Goal: Task Accomplishment & Management: Manage account settings

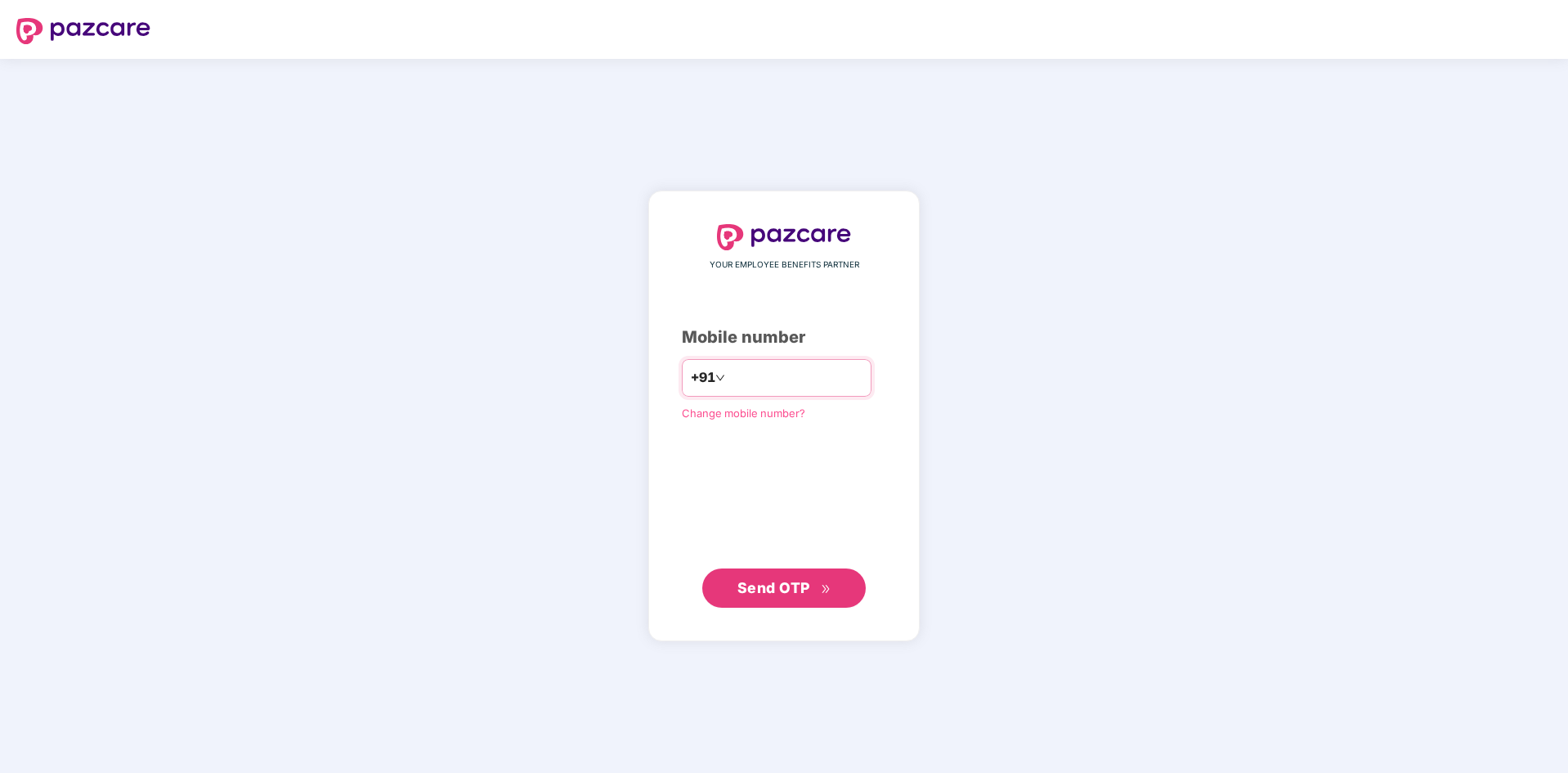
click at [756, 381] on input "number" at bounding box center [795, 377] width 134 height 26
type input "**********"
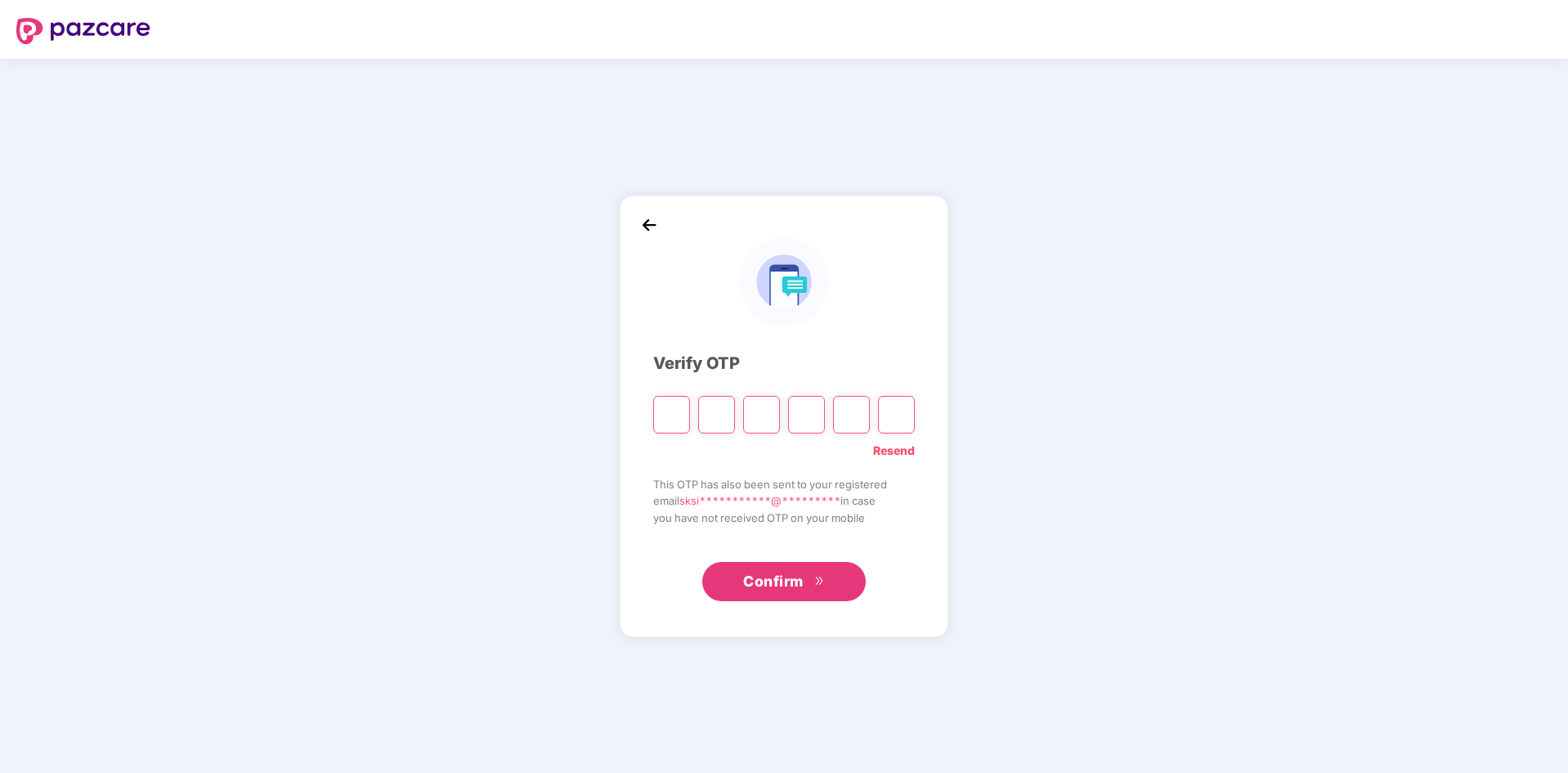
type input "*"
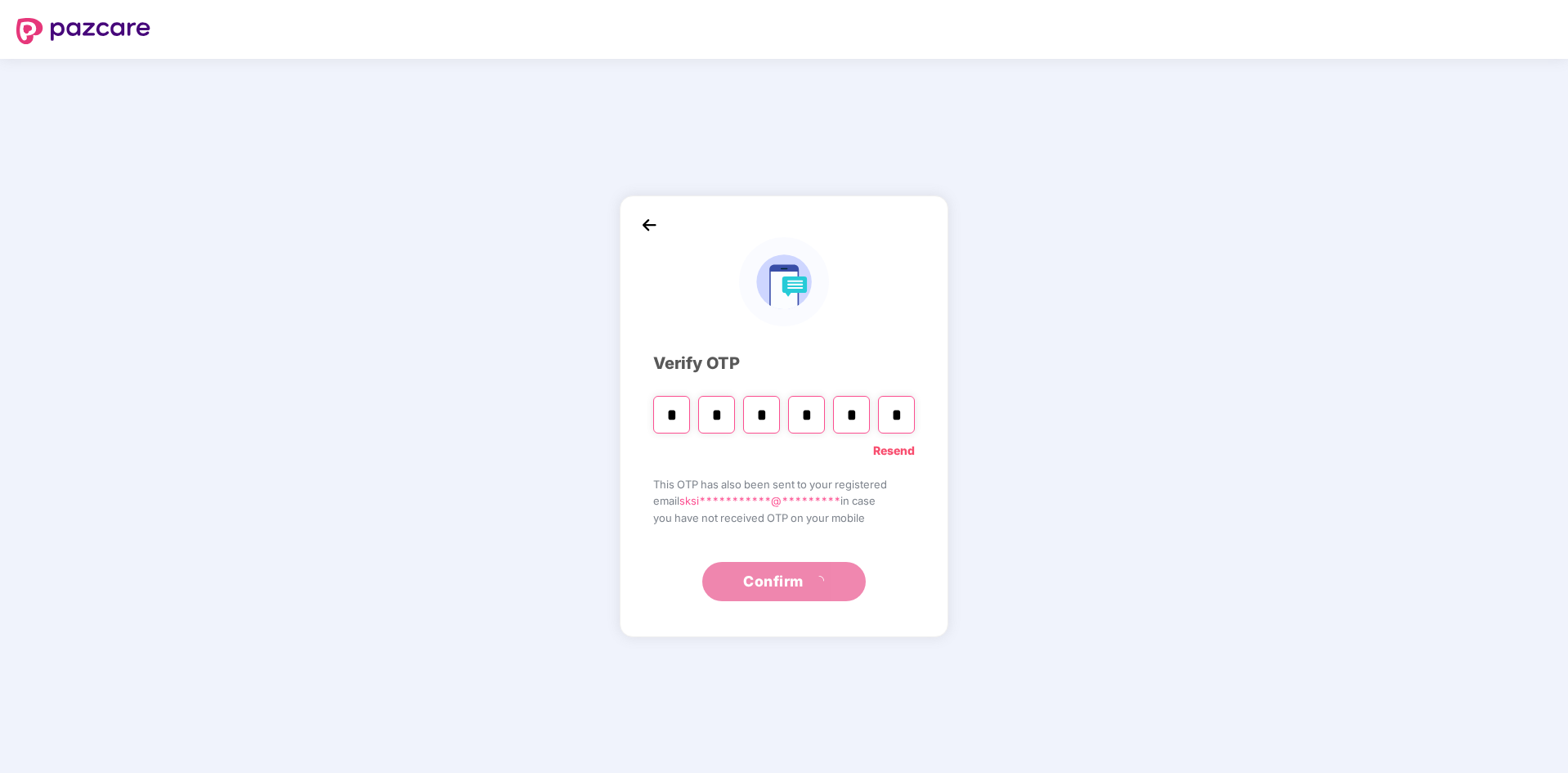
type input "*"
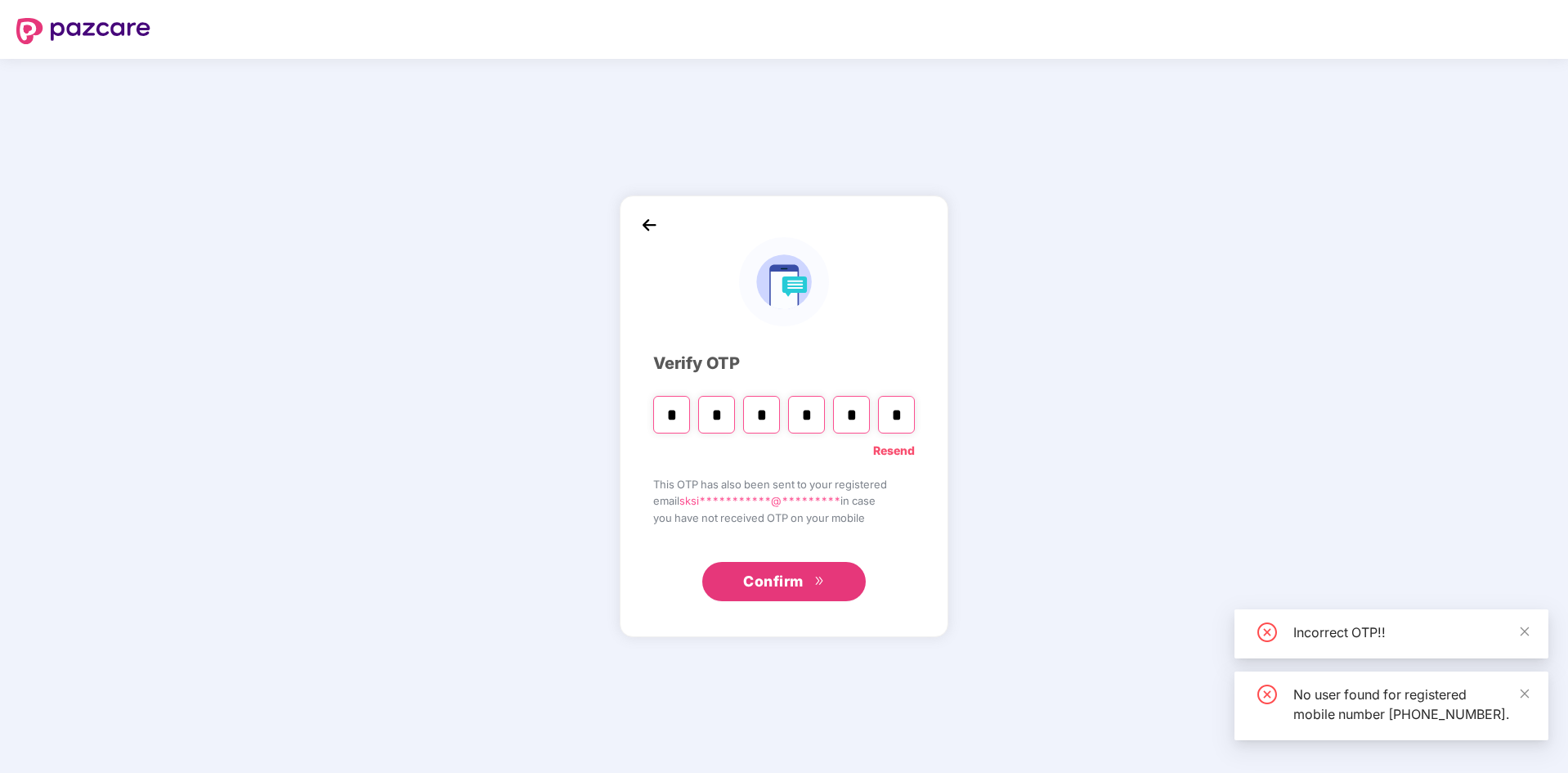
click at [817, 593] on button "Confirm" at bounding box center [784, 582] width 163 height 39
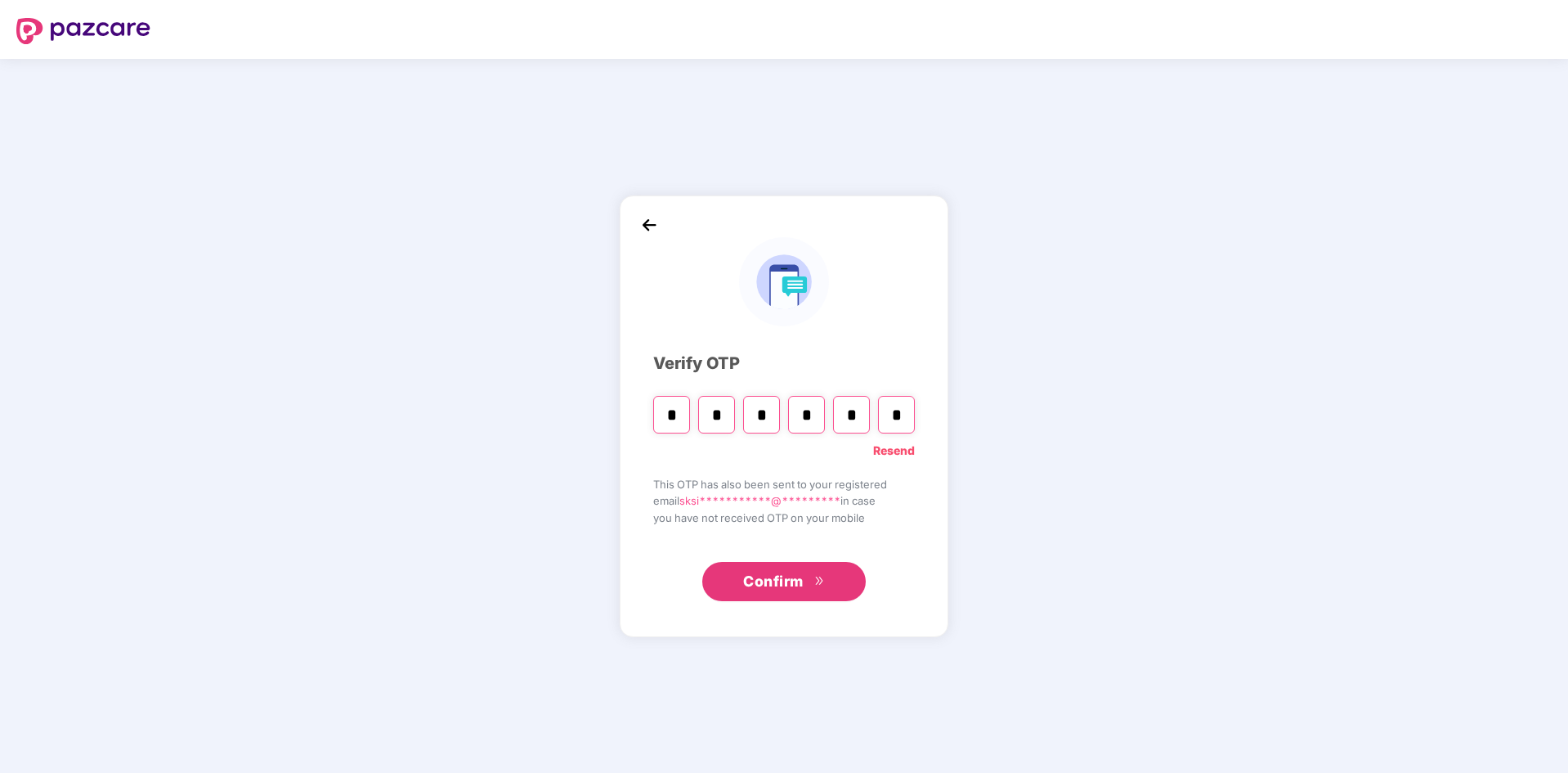
click at [901, 420] on input "*" at bounding box center [897, 414] width 37 height 37
click at [810, 421] on input "Digit 4" at bounding box center [807, 414] width 37 height 37
type input "*"
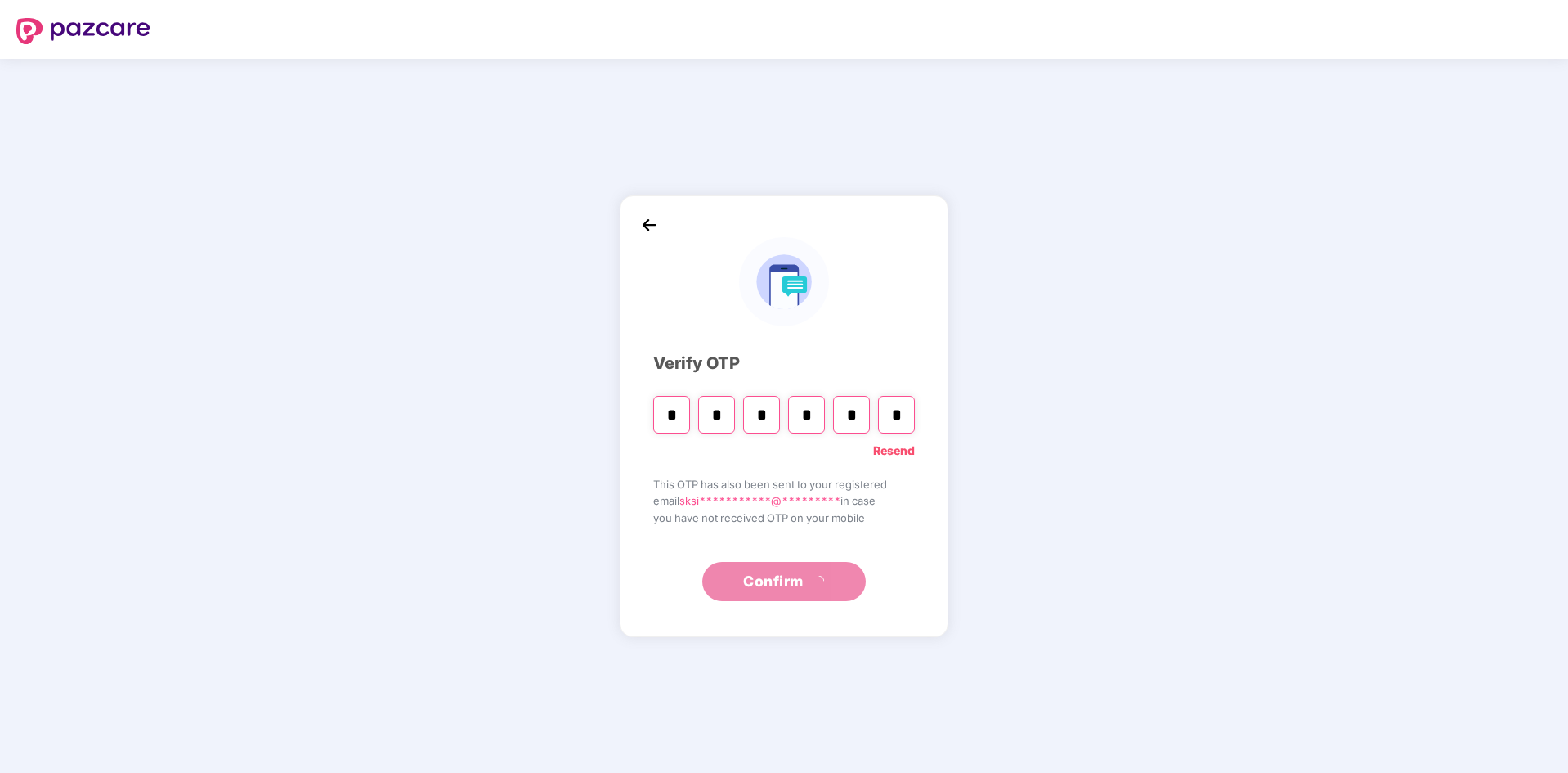
click at [790, 606] on div "**********" at bounding box center [784, 416] width 329 height 441
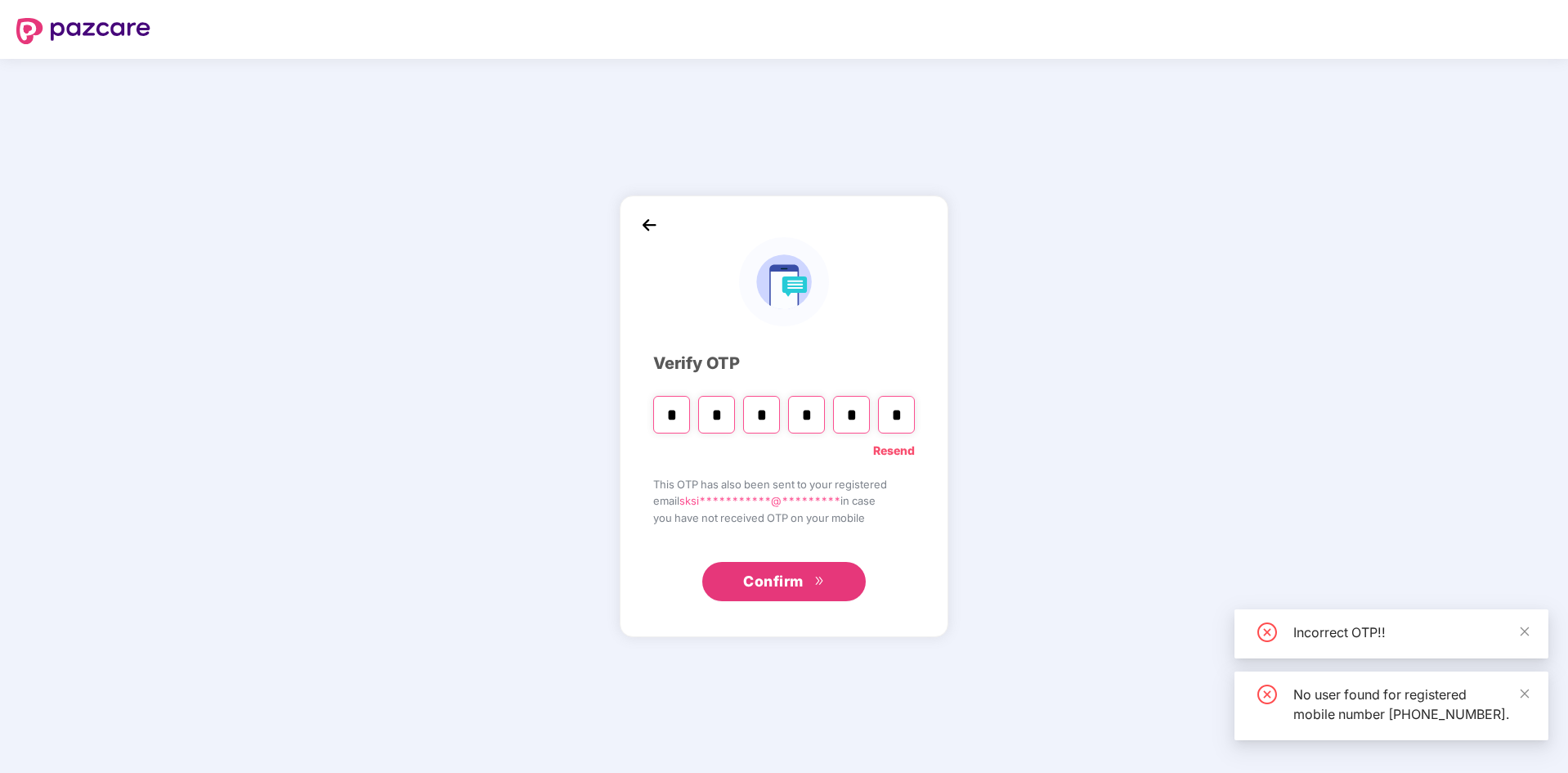
click at [789, 584] on span "Confirm" at bounding box center [773, 581] width 61 height 23
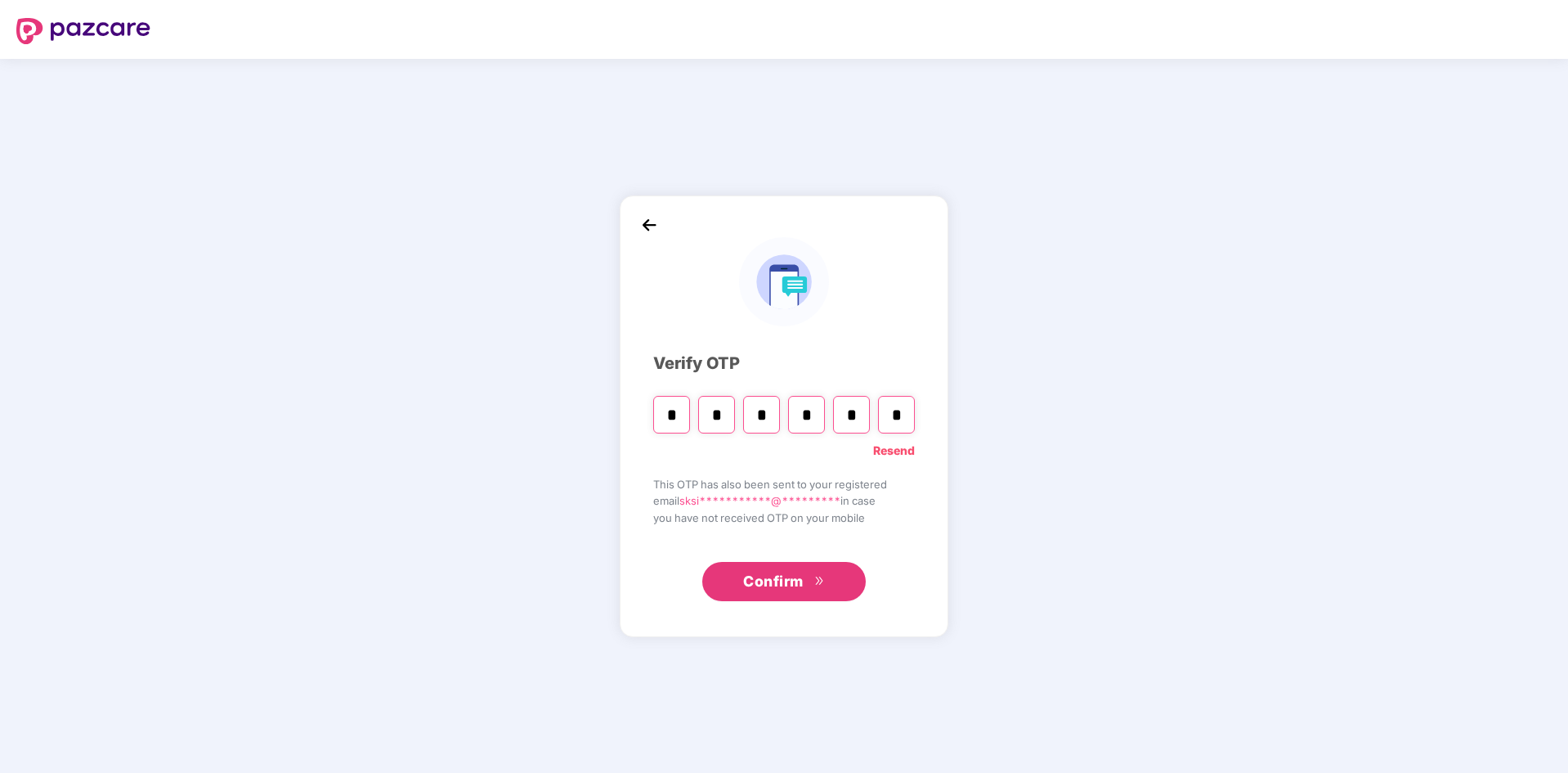
click at [912, 419] on input "*" at bounding box center [897, 414] width 37 height 37
click at [1090, 236] on div "**********" at bounding box center [784, 416] width 1568 height 715
click at [672, 408] on input "Please enter verification code. Digit 1" at bounding box center [672, 414] width 37 height 37
type input "*"
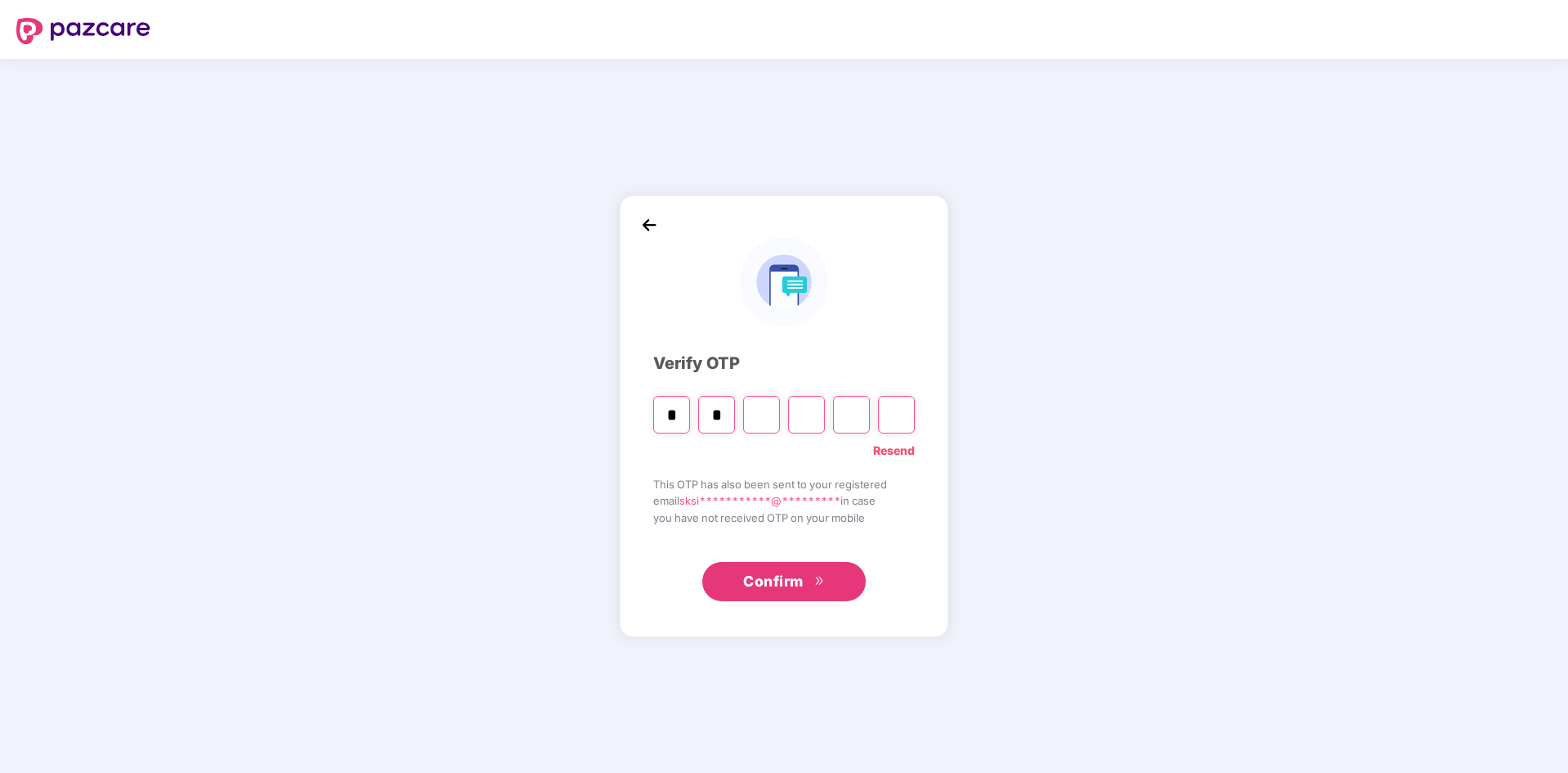
type input "*"
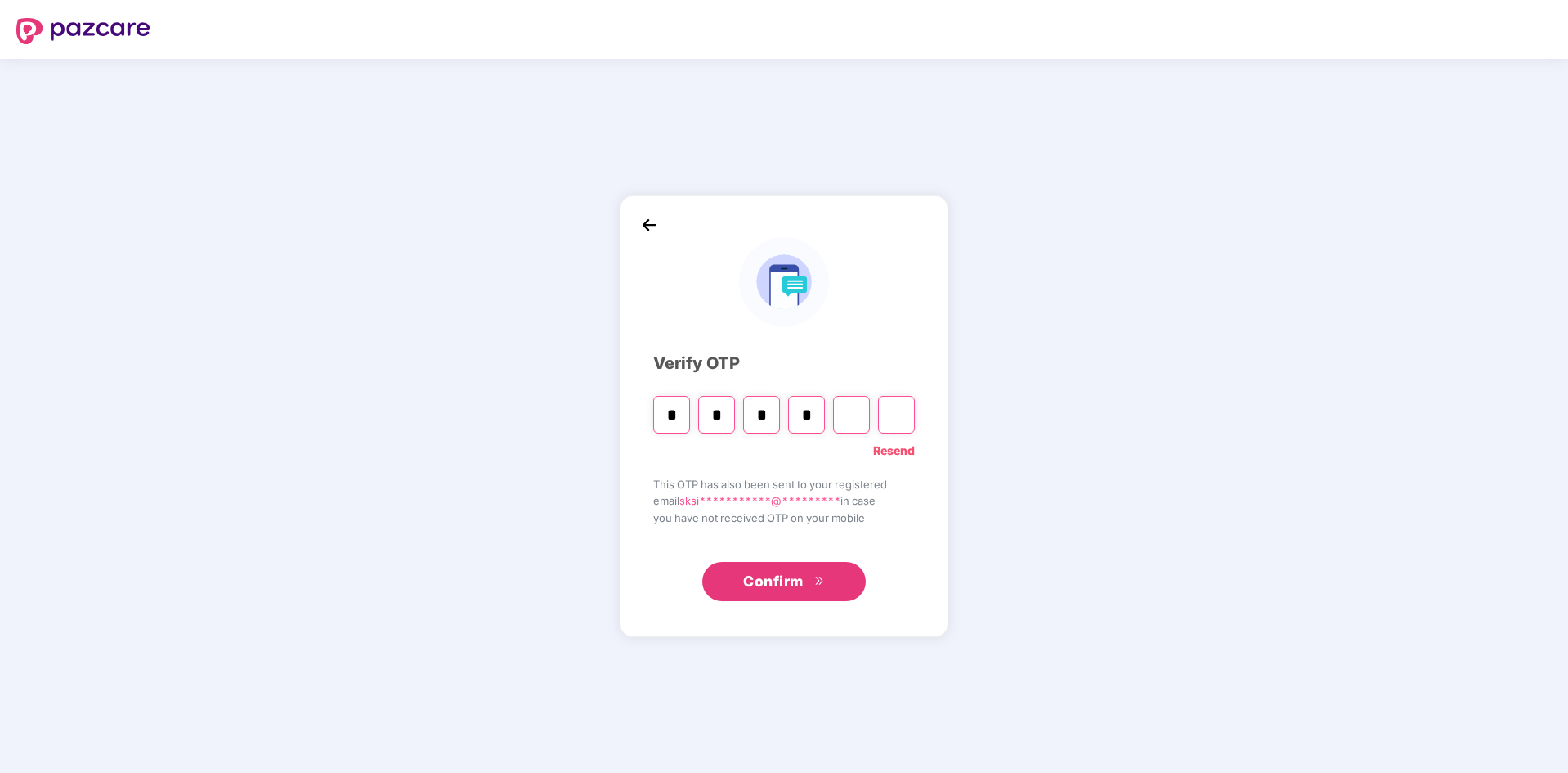
type input "*"
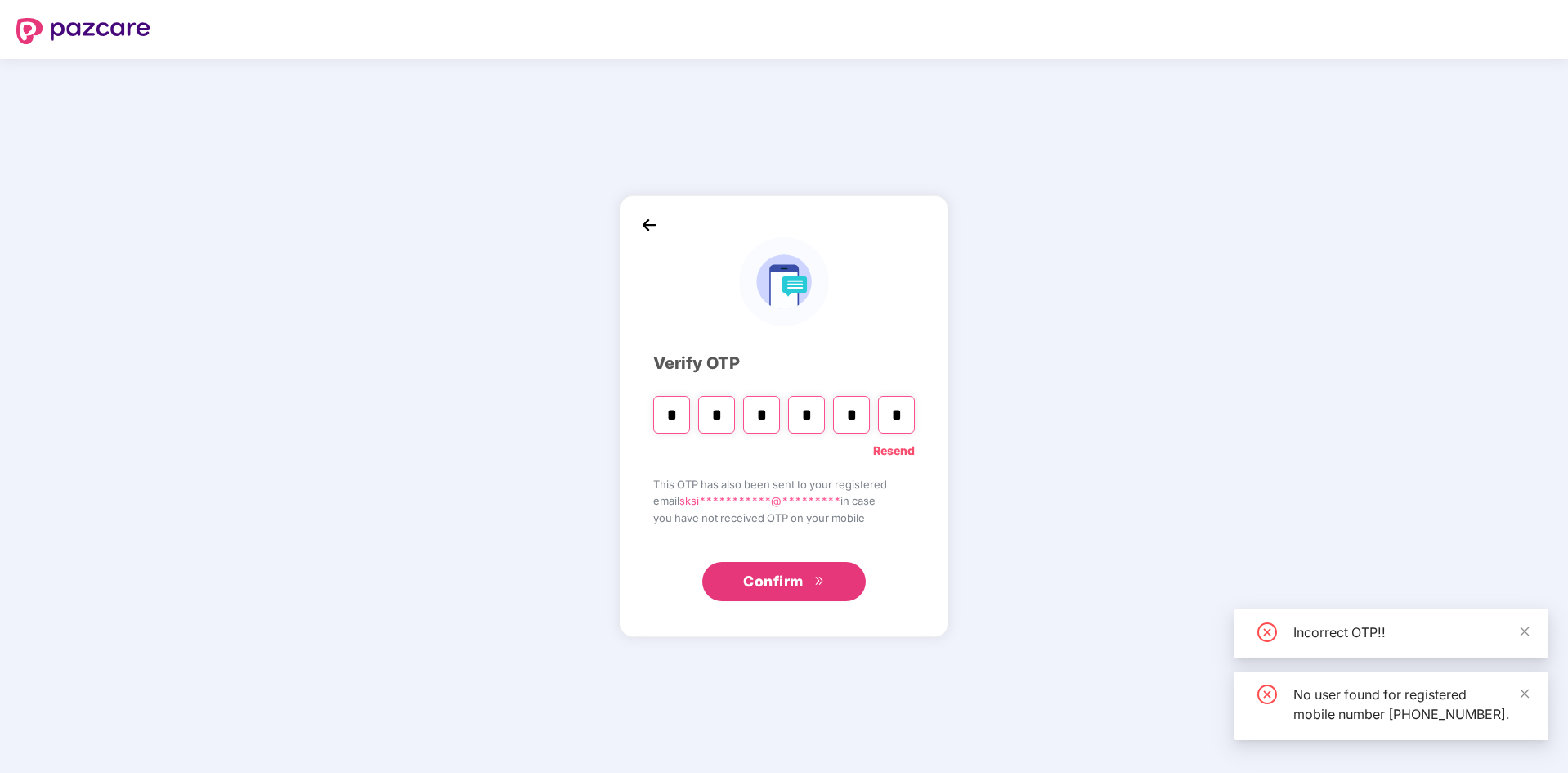
type input "*"
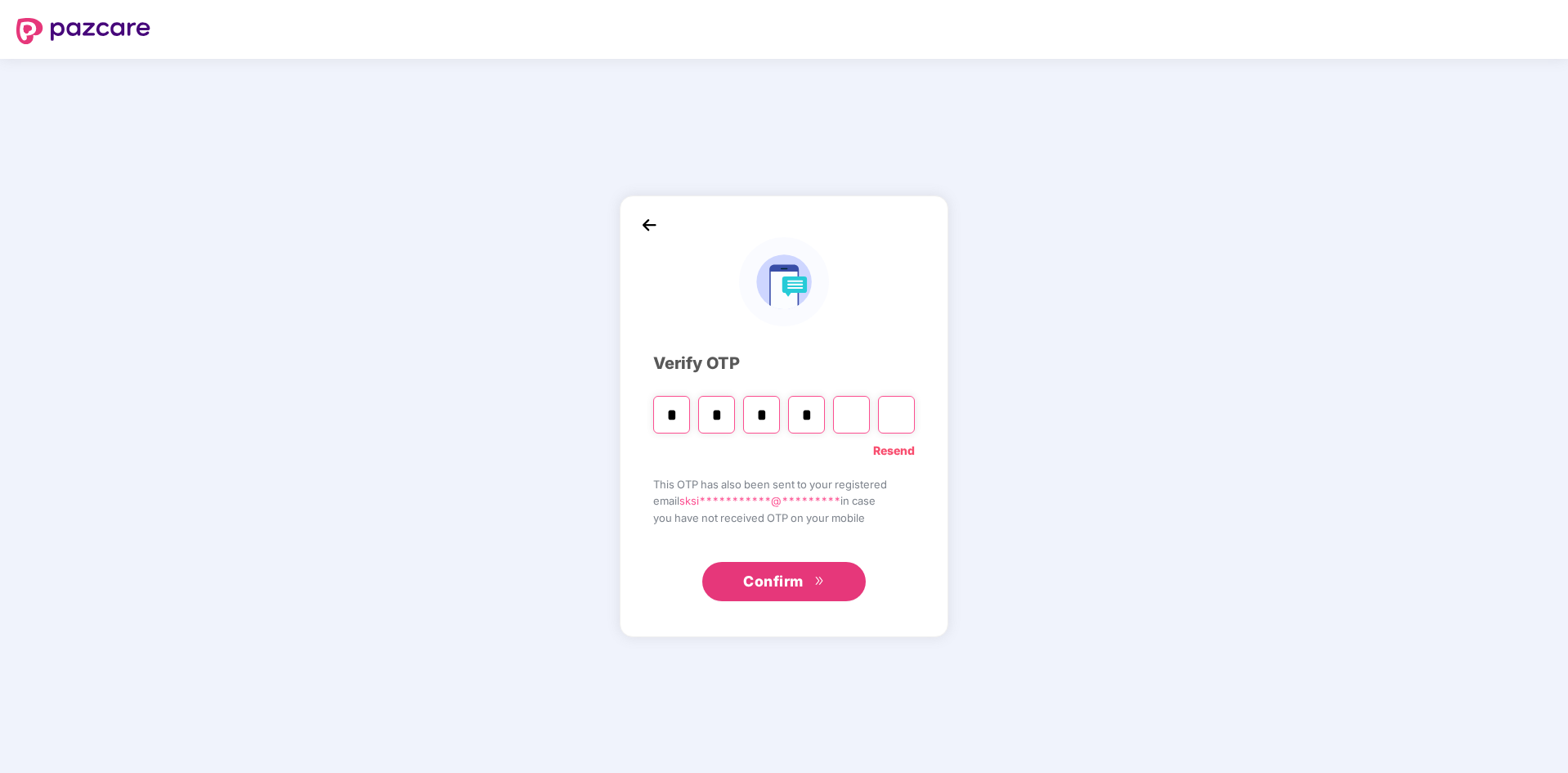
type input "*"
click at [895, 414] on input "Digit 6" at bounding box center [897, 414] width 37 height 37
type input "*"
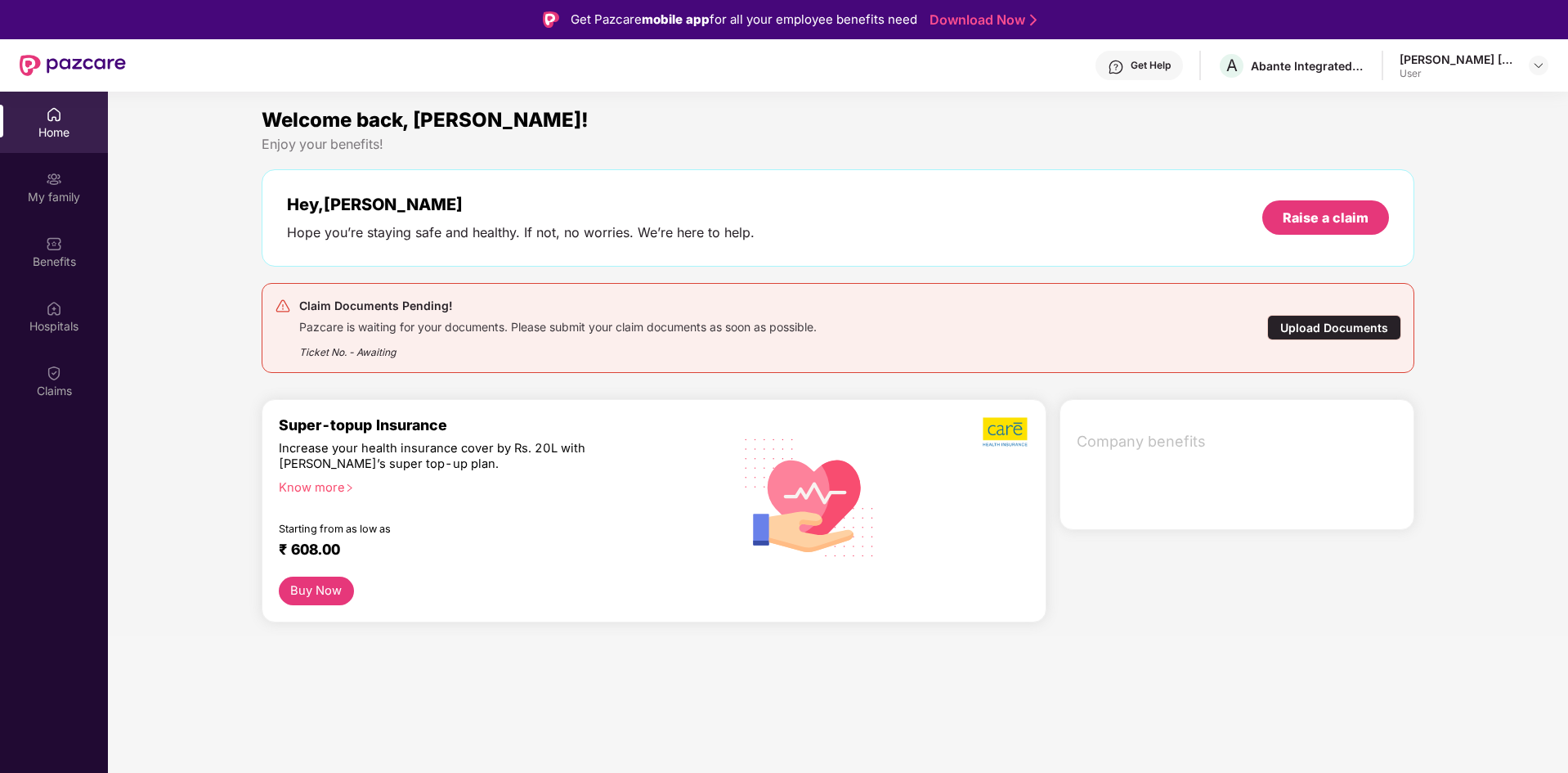
click at [1049, 198] on div "Welcome back, [PERSON_NAME]! Enjoy your benefits! Hey, [PERSON_NAME] you’re sta…" at bounding box center [839, 245] width 1166 height 282
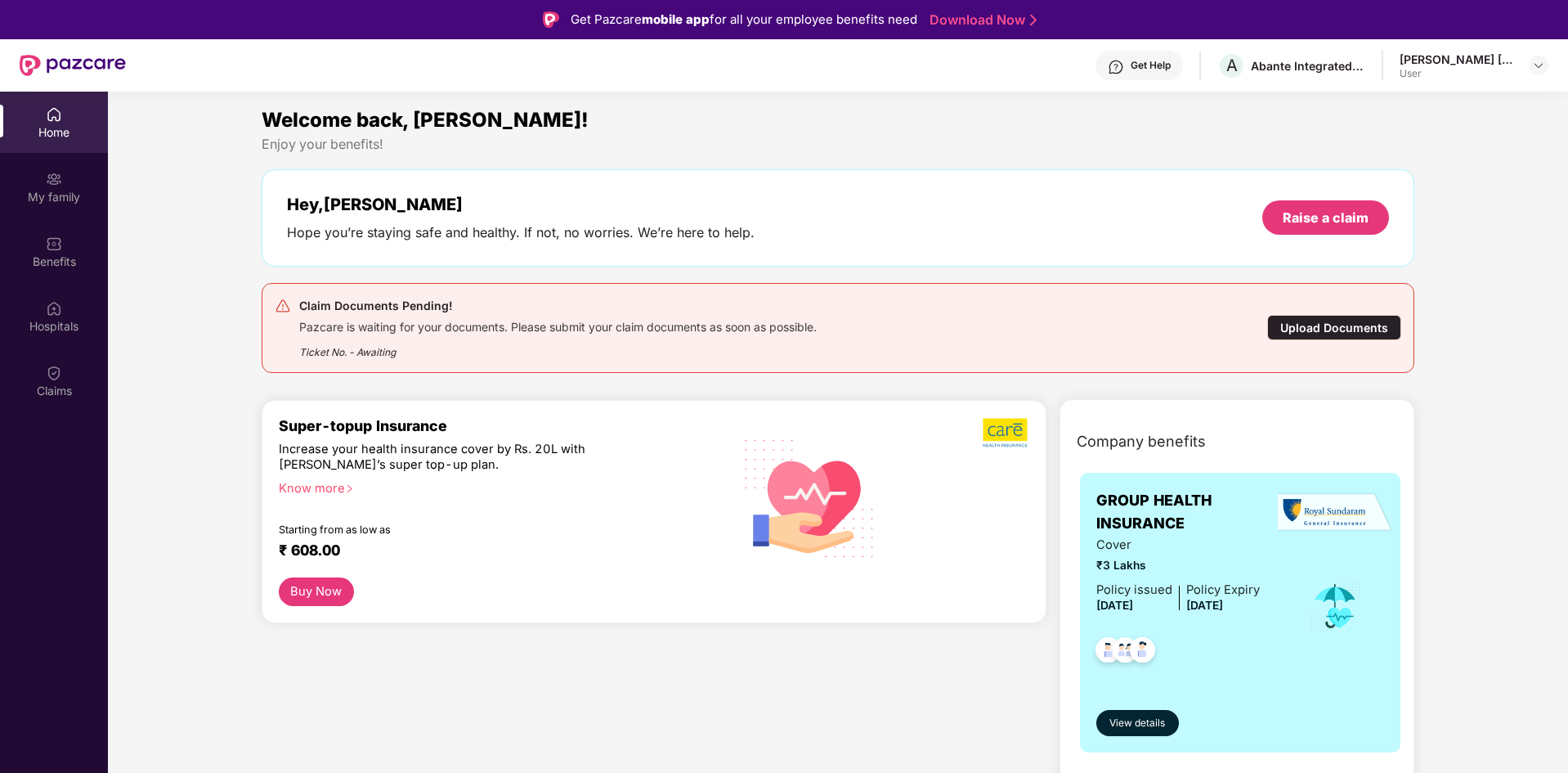
click at [1065, 315] on div "Claim Documents Pending! Pazcare is waiting for your documents. Please submit y…" at bounding box center [745, 327] width 940 height 63
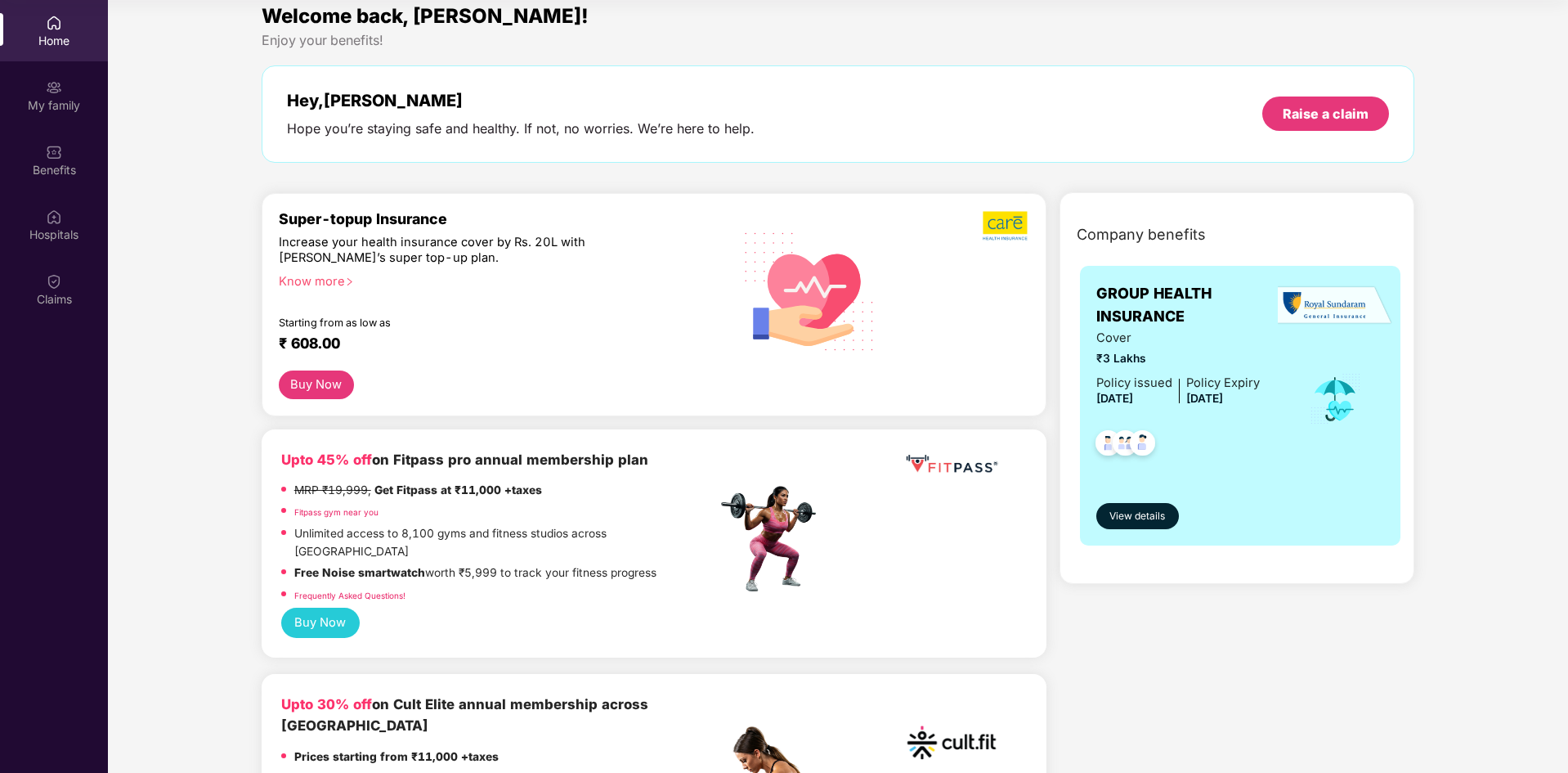
scroll to position [0, 0]
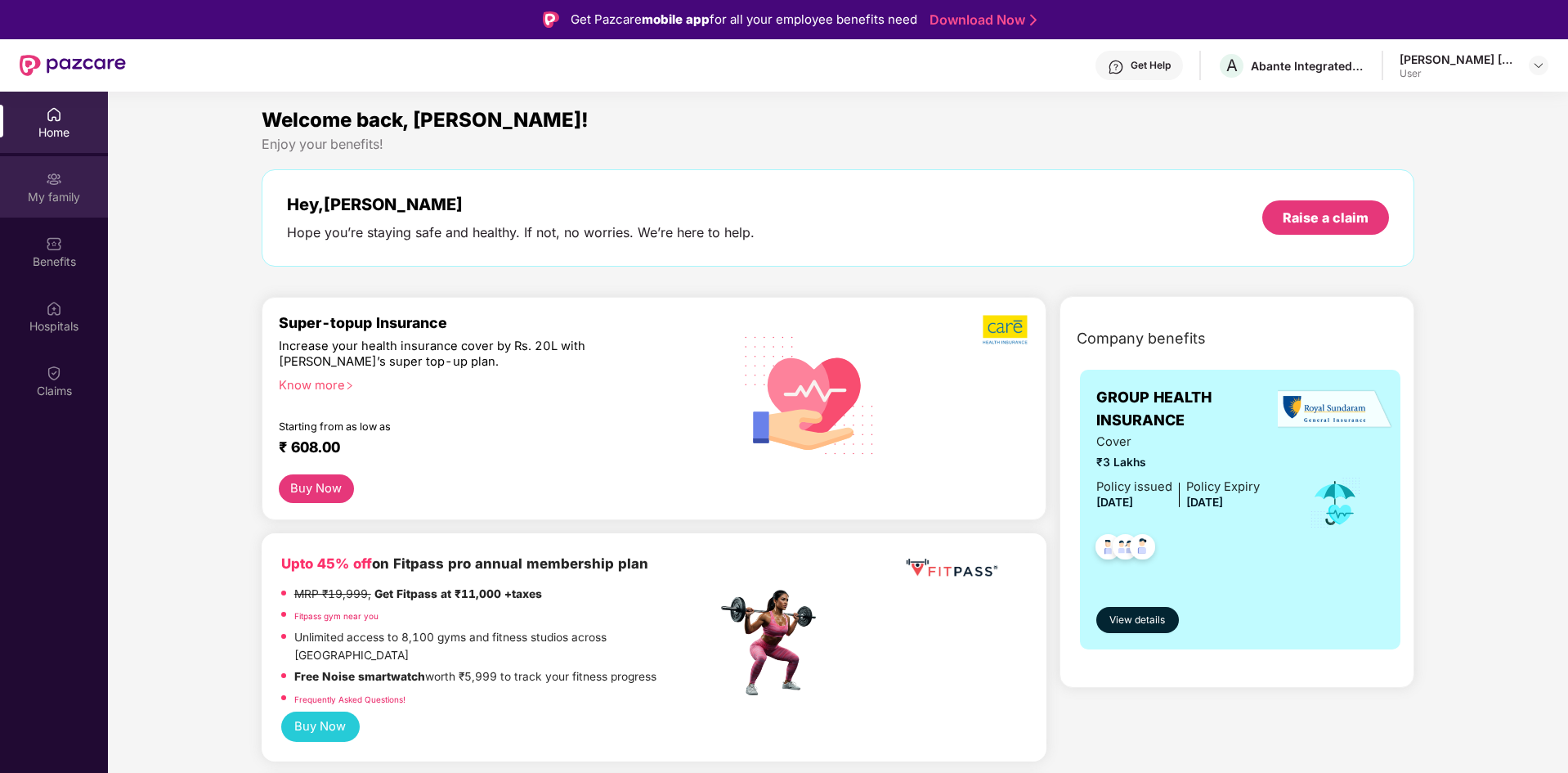
click at [69, 202] on div "My family" at bounding box center [54, 196] width 108 height 16
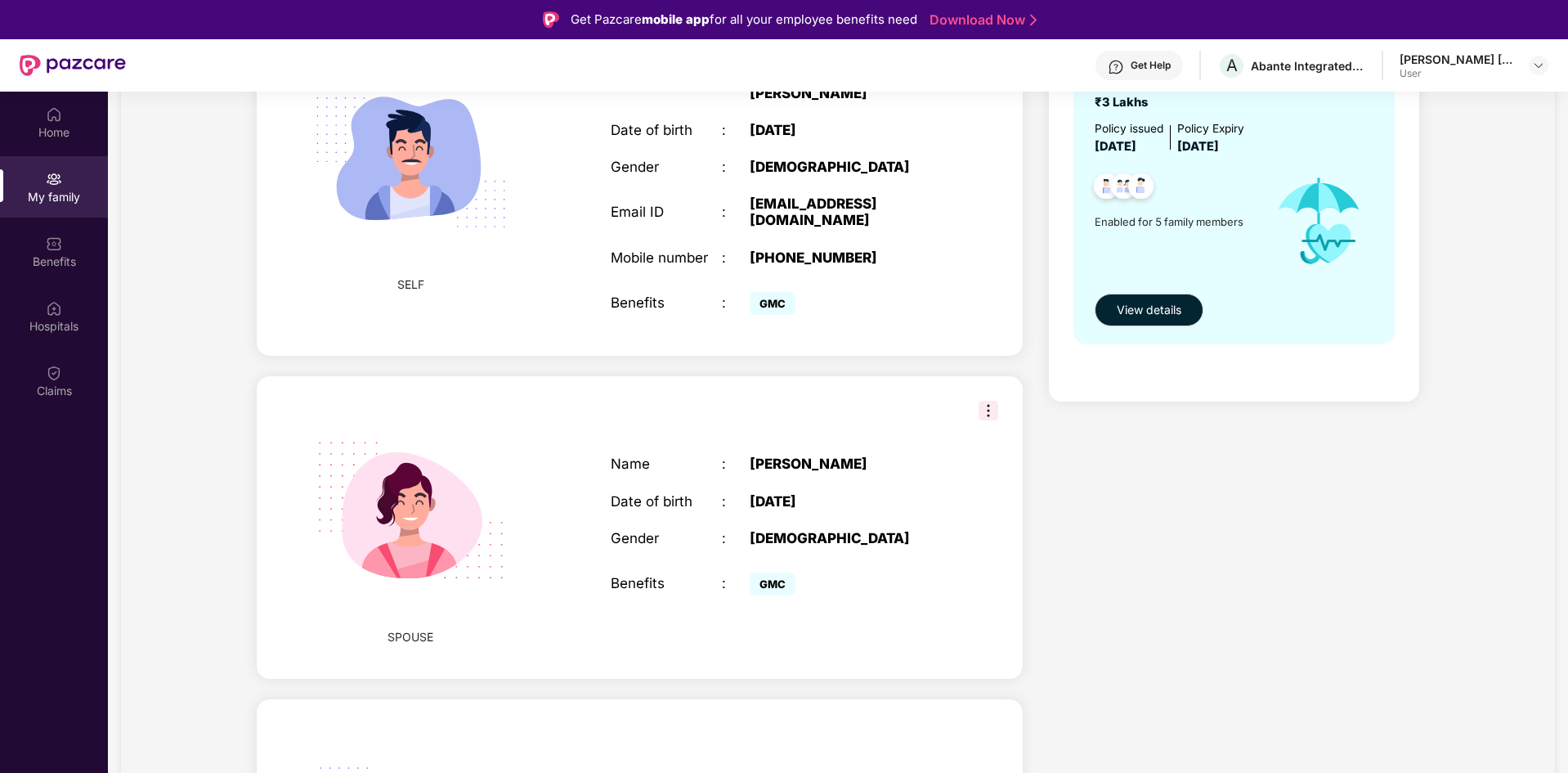
scroll to position [262, 0]
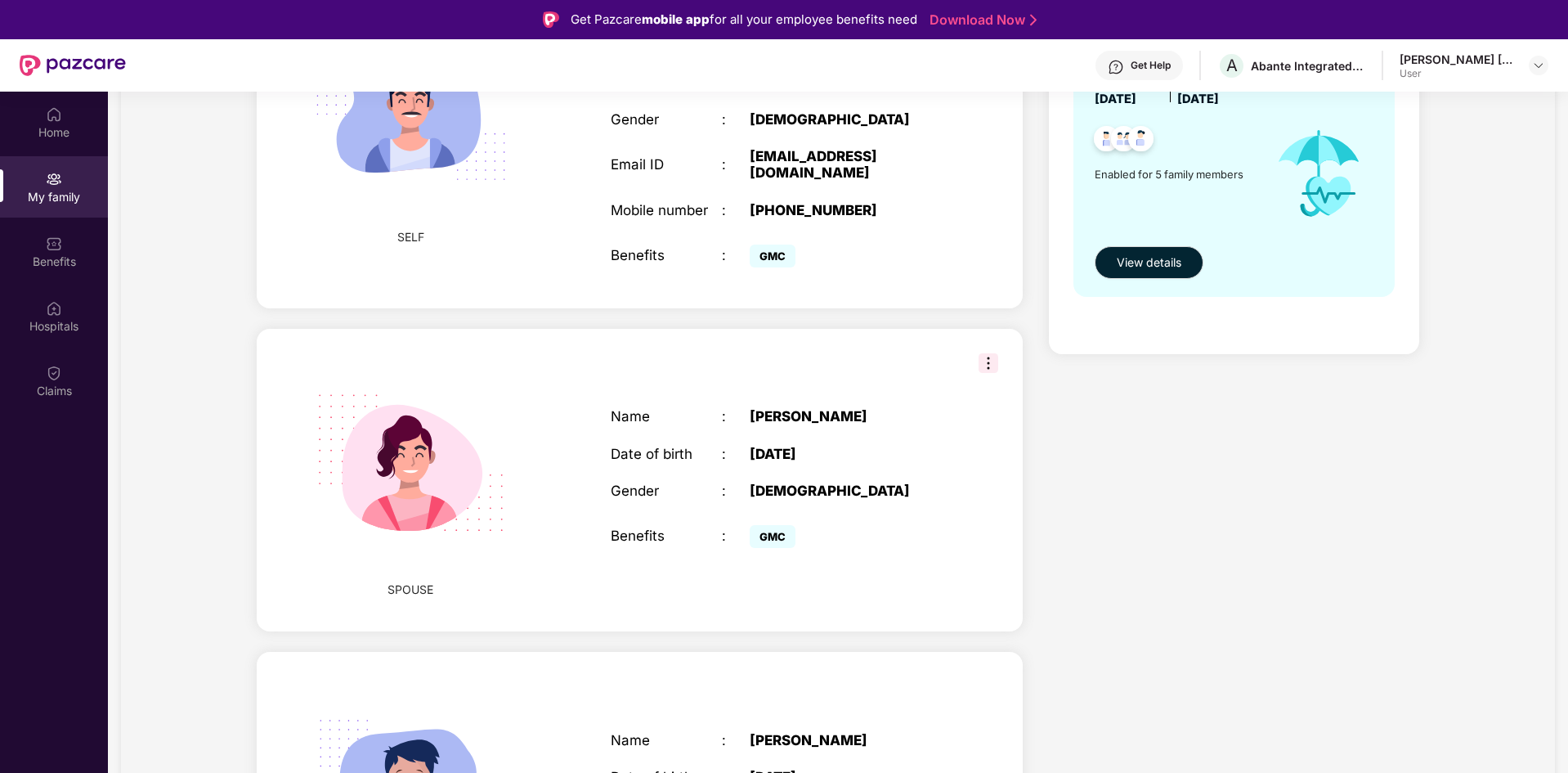
click at [989, 354] on img at bounding box center [988, 363] width 19 height 19
click at [861, 370] on div "SPOUSE Name : [PERSON_NAME] Date of birth : [DEMOGRAPHIC_DATA] Gender : [DEMOGR…" at bounding box center [640, 480] width 766 height 303
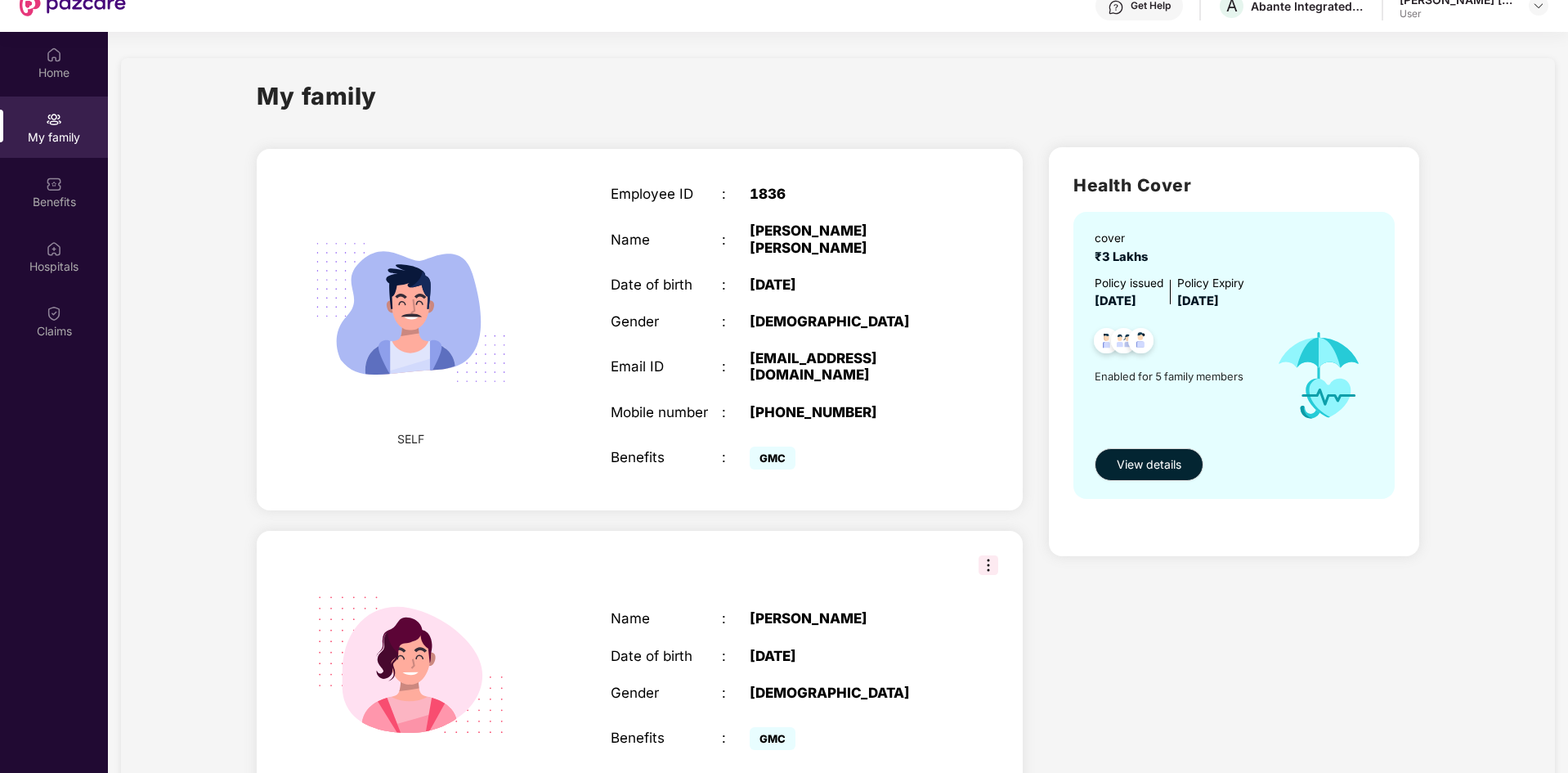
scroll to position [0, 0]
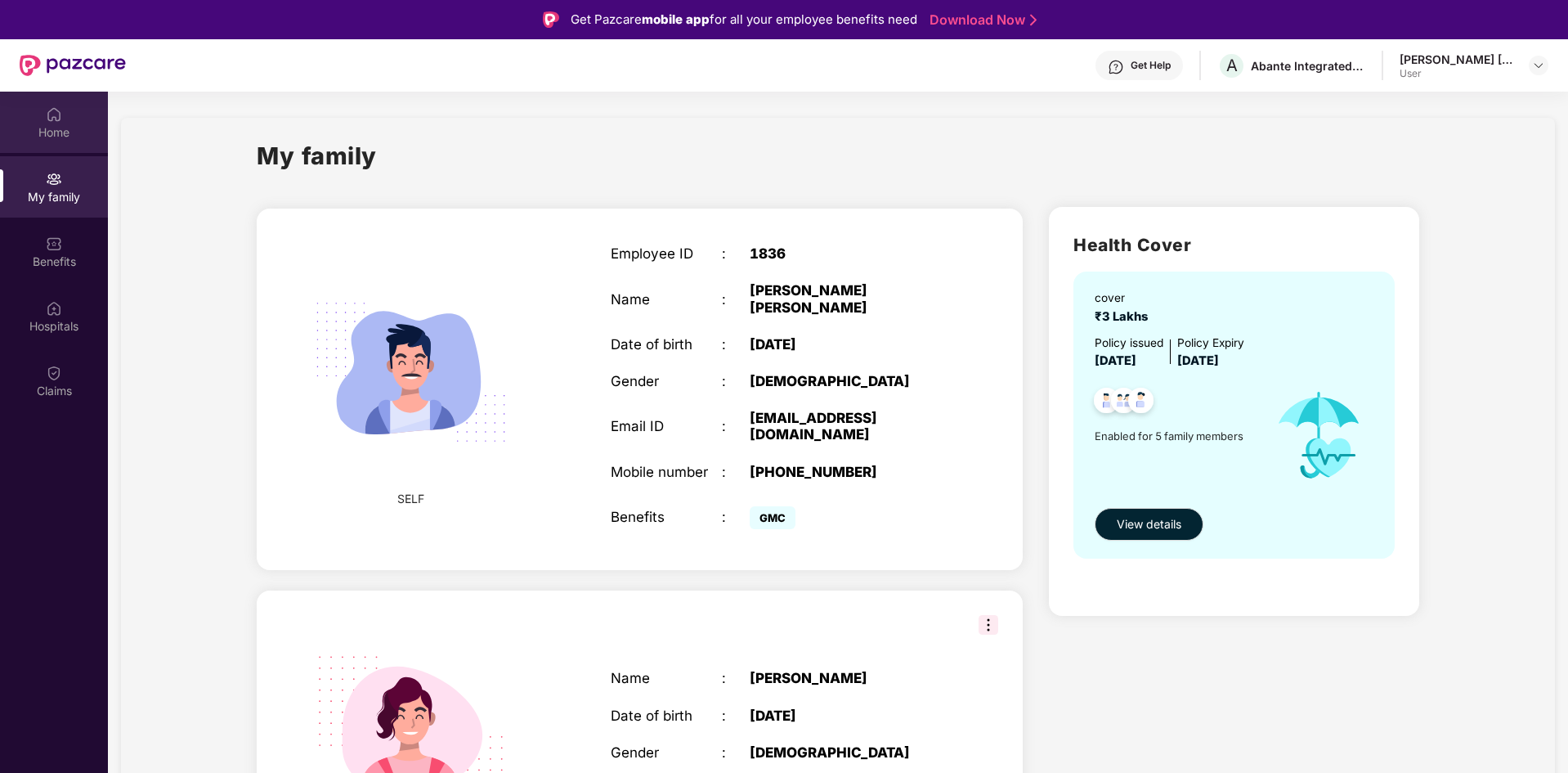
click at [78, 117] on div "Home" at bounding box center [54, 122] width 108 height 62
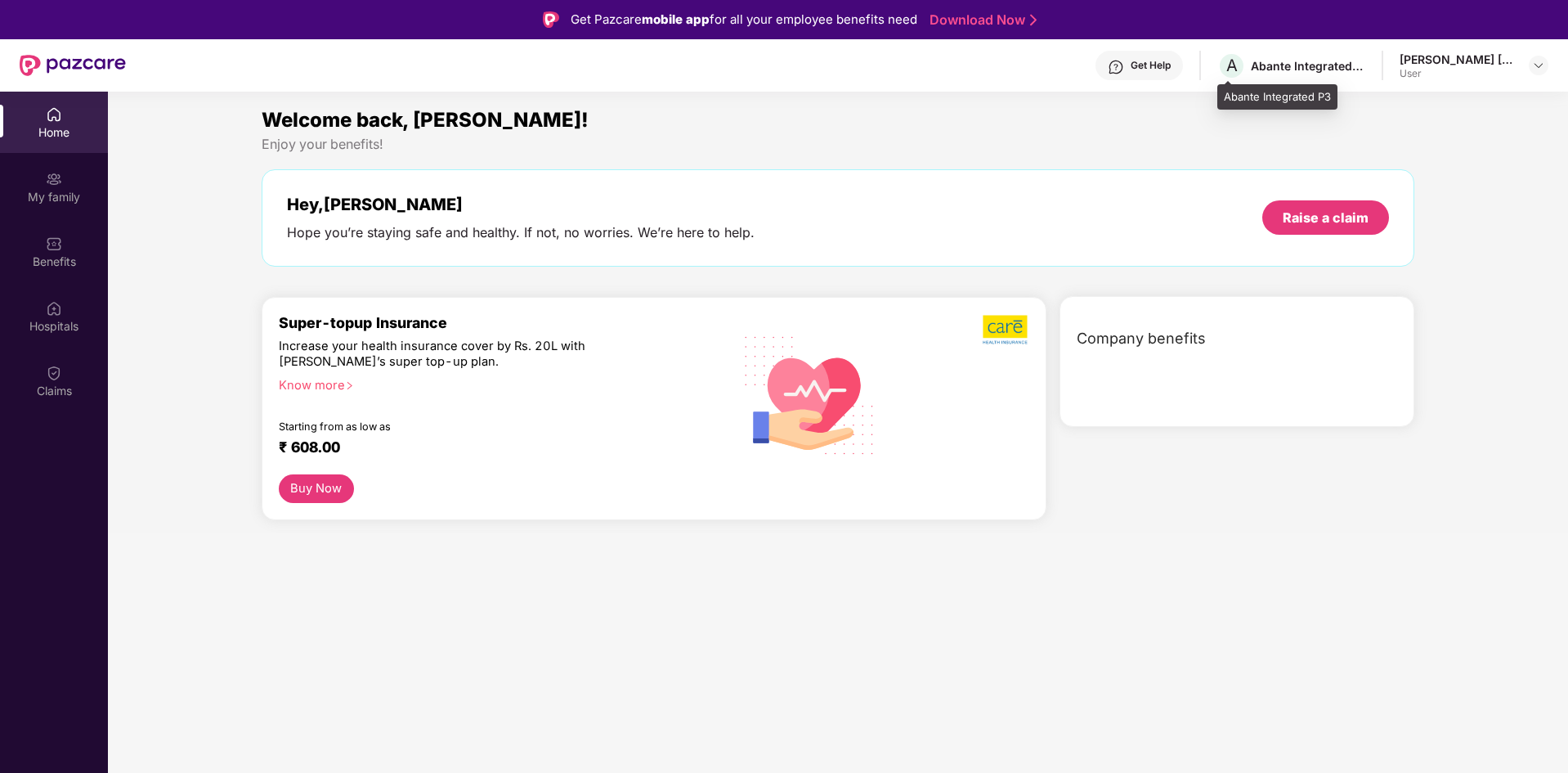
click at [1319, 75] on div "A Abante Integrated P3" at bounding box center [1291, 66] width 148 height 29
click at [1268, 102] on div "Abante Integrated P3" at bounding box center [1277, 97] width 120 height 26
click at [1454, 63] on div "[PERSON_NAME] [PERSON_NAME]" at bounding box center [1456, 59] width 114 height 15
click at [71, 193] on div "My family" at bounding box center [54, 196] width 108 height 16
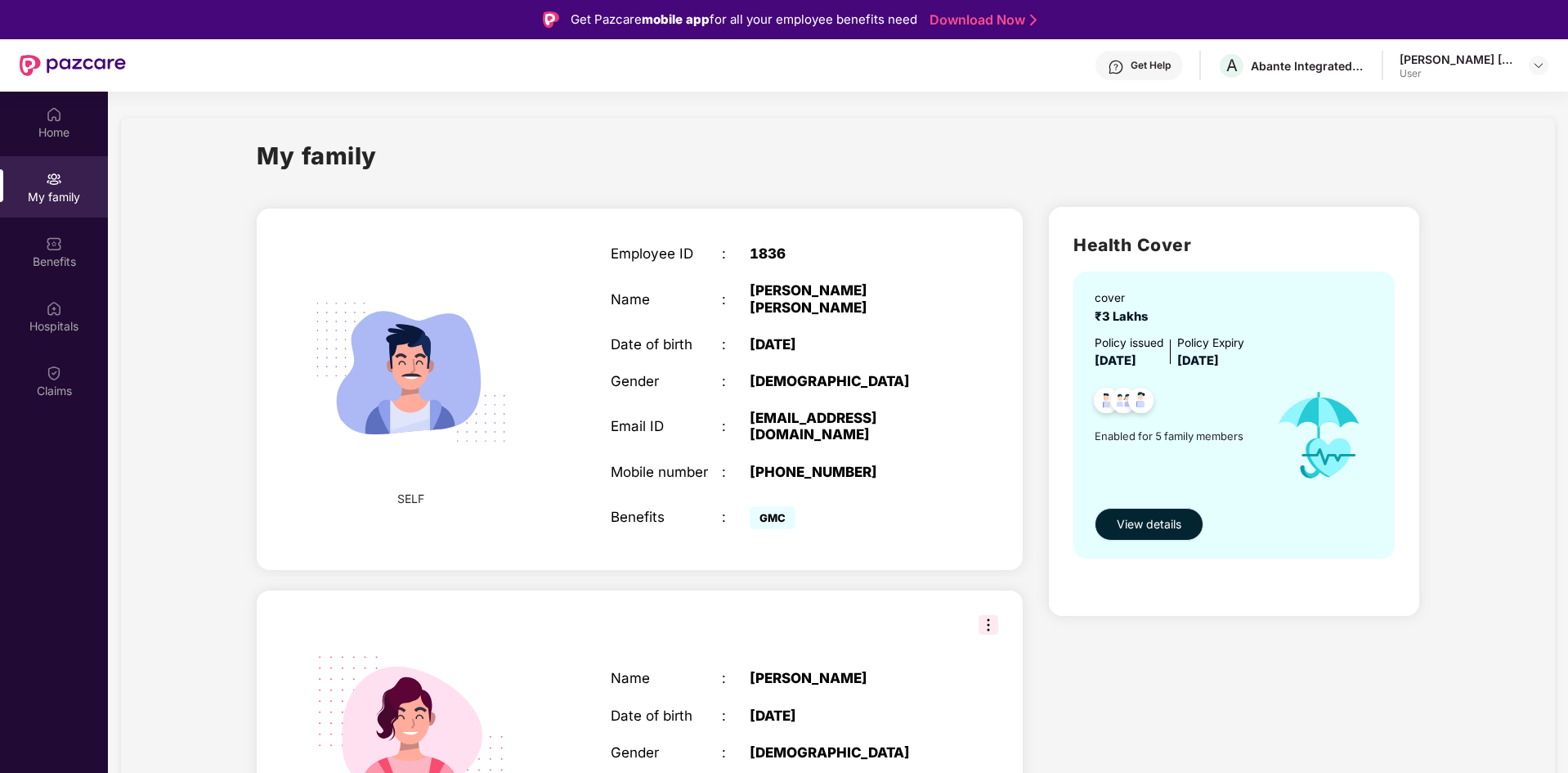
click at [1144, 530] on span "View details" at bounding box center [1149, 524] width 64 height 18
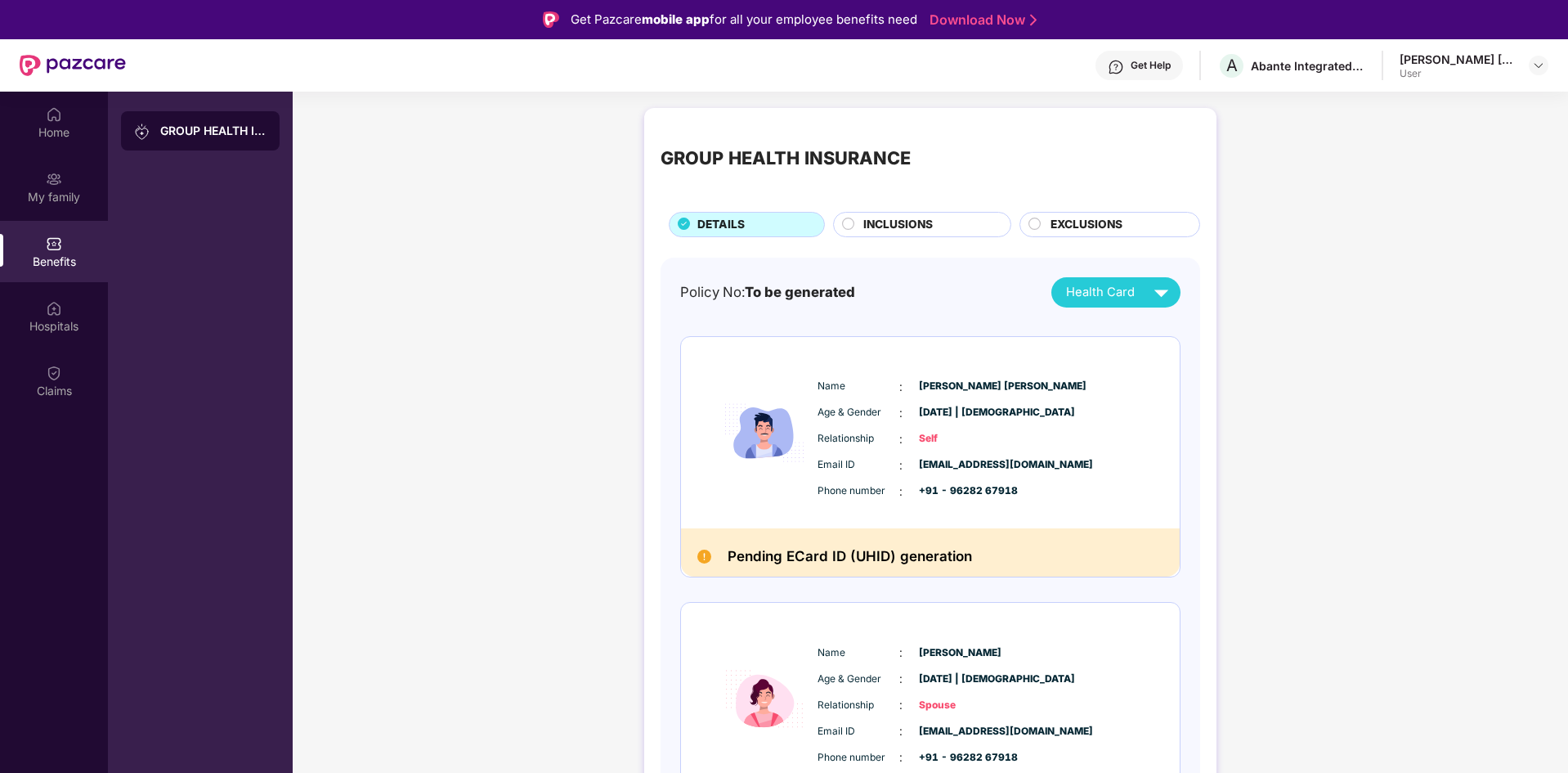
click at [899, 219] on span "INCLUSIONS" at bounding box center [899, 224] width 69 height 18
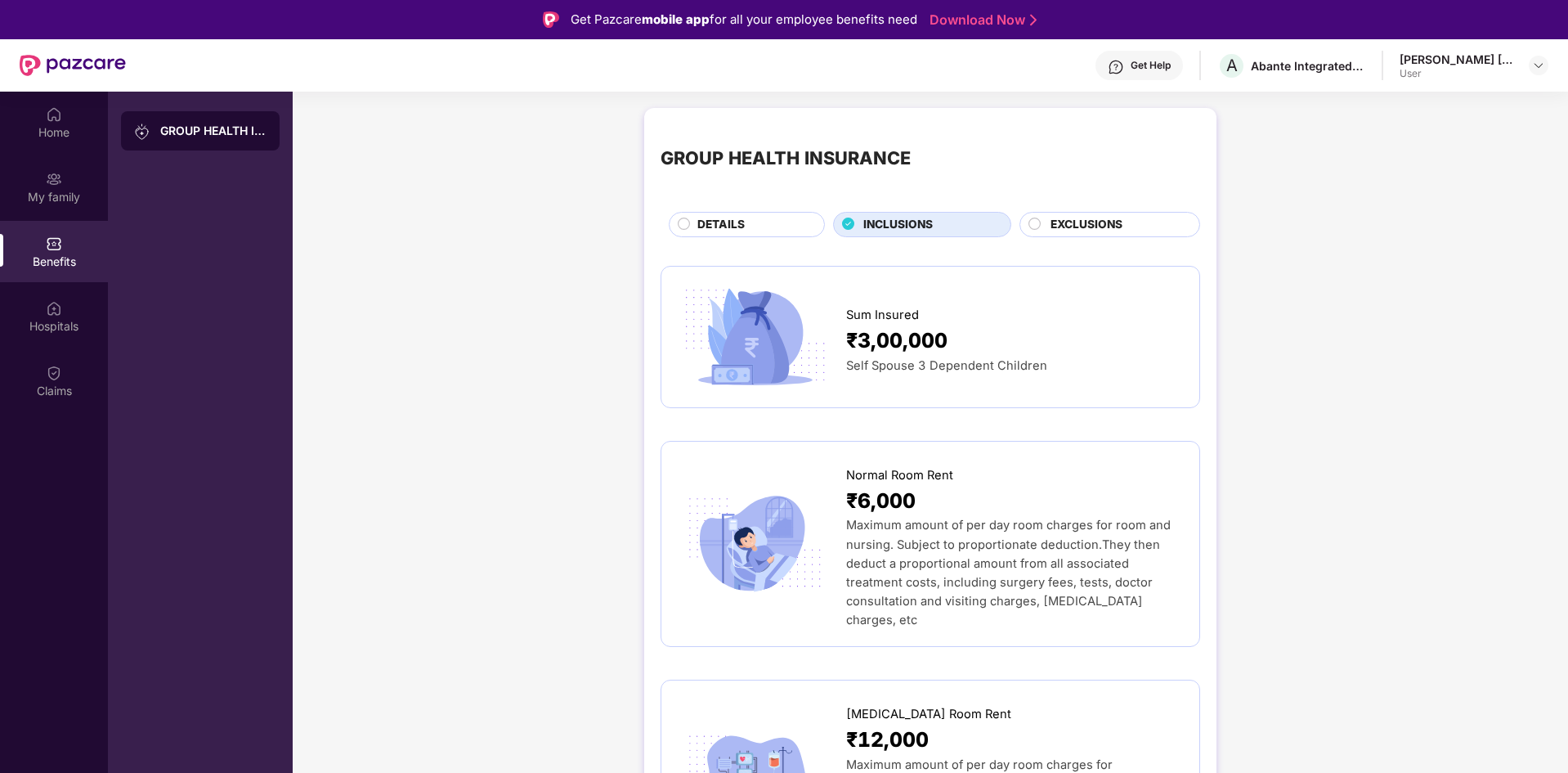
click at [1086, 237] on div "EXCLUSIONS" at bounding box center [1110, 225] width 181 height 25
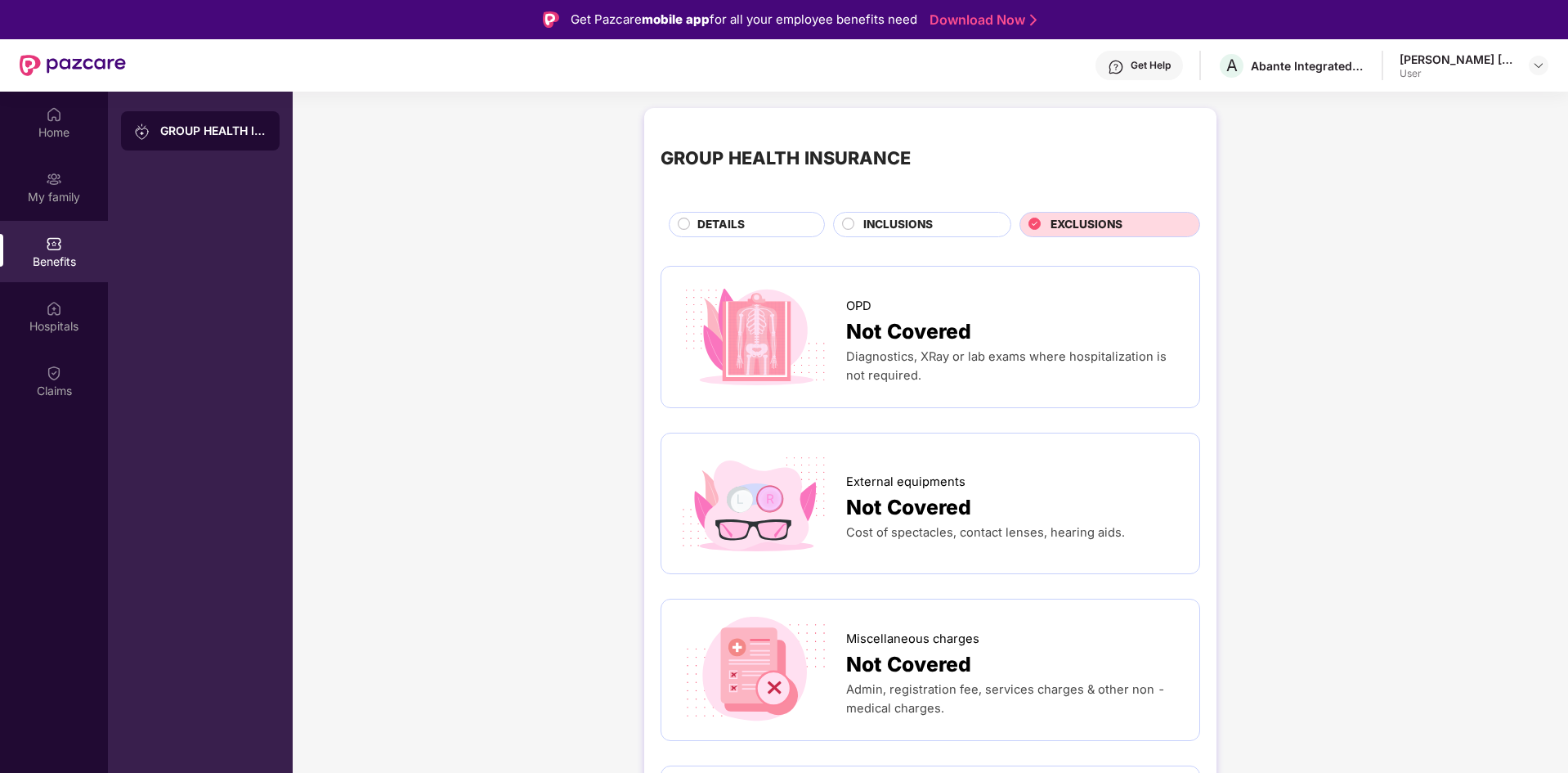
click at [917, 226] on span "INCLUSIONS" at bounding box center [899, 224] width 69 height 18
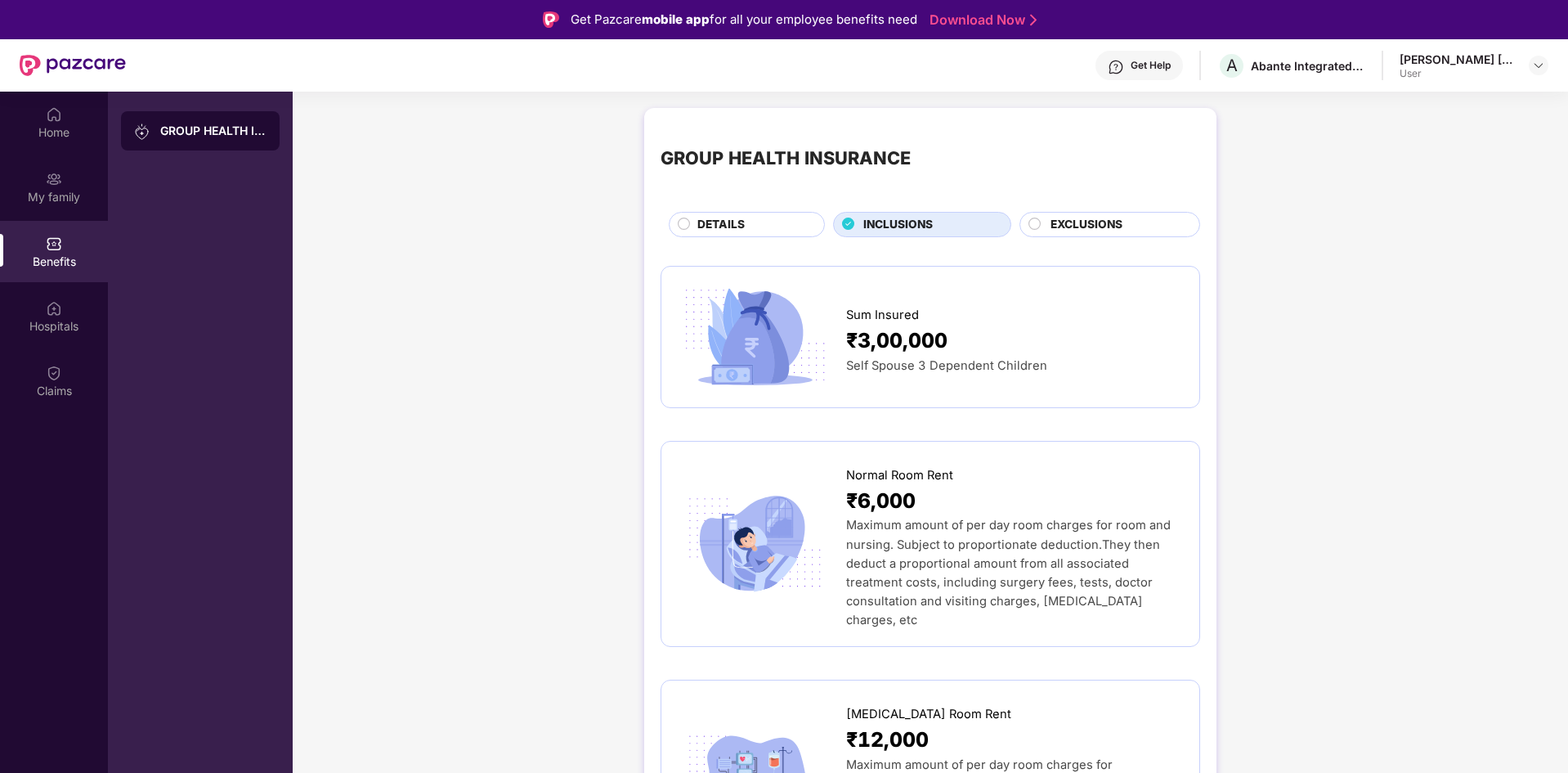
click at [920, 321] on div "Sum Insured" at bounding box center [1014, 311] width 337 height 27
click at [939, 365] on span "Self Spouse 3 Dependent Children" at bounding box center [947, 365] width 201 height 14
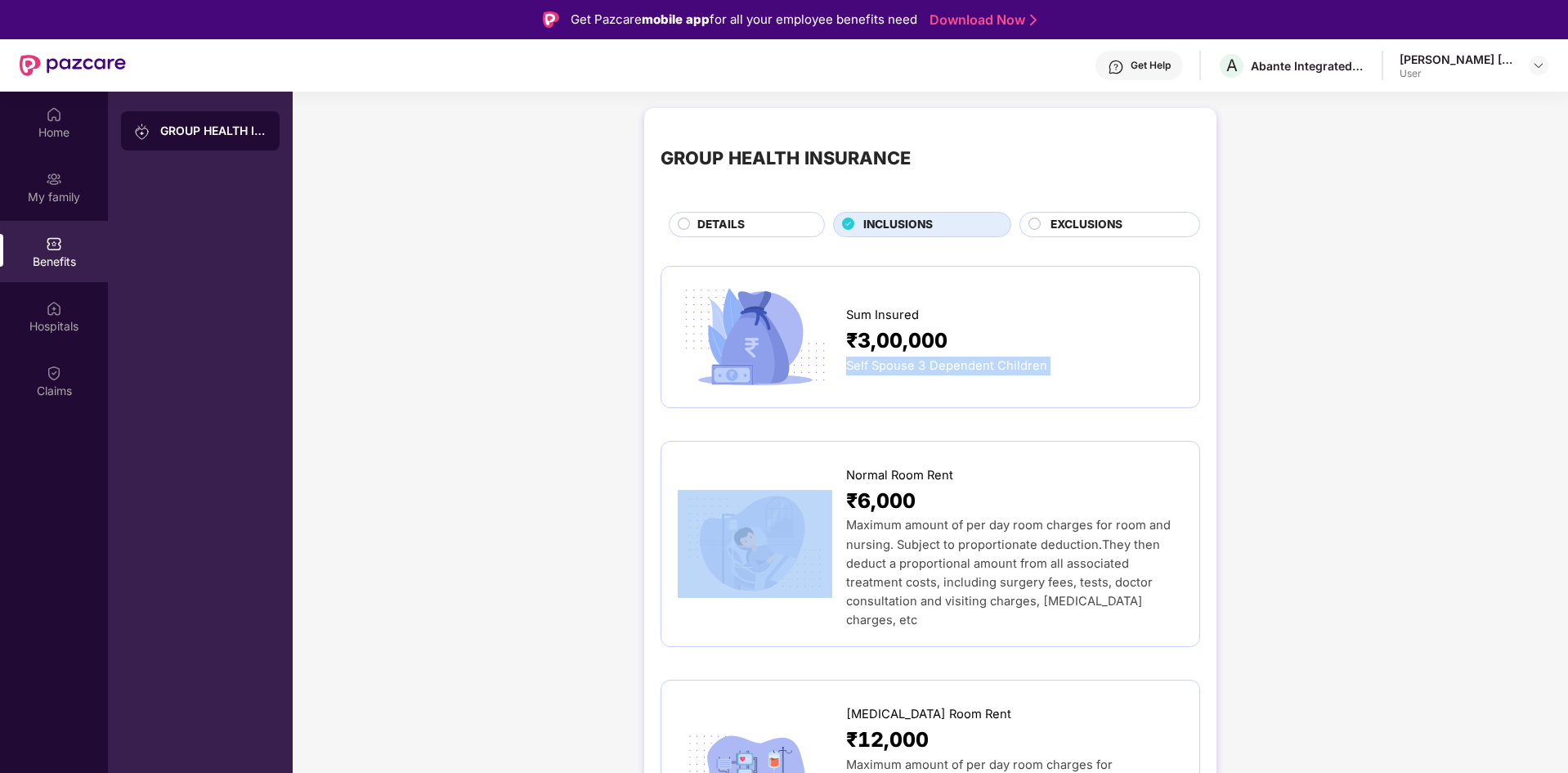
click at [939, 365] on span "Self Spouse 3 Dependent Children" at bounding box center [947, 365] width 201 height 14
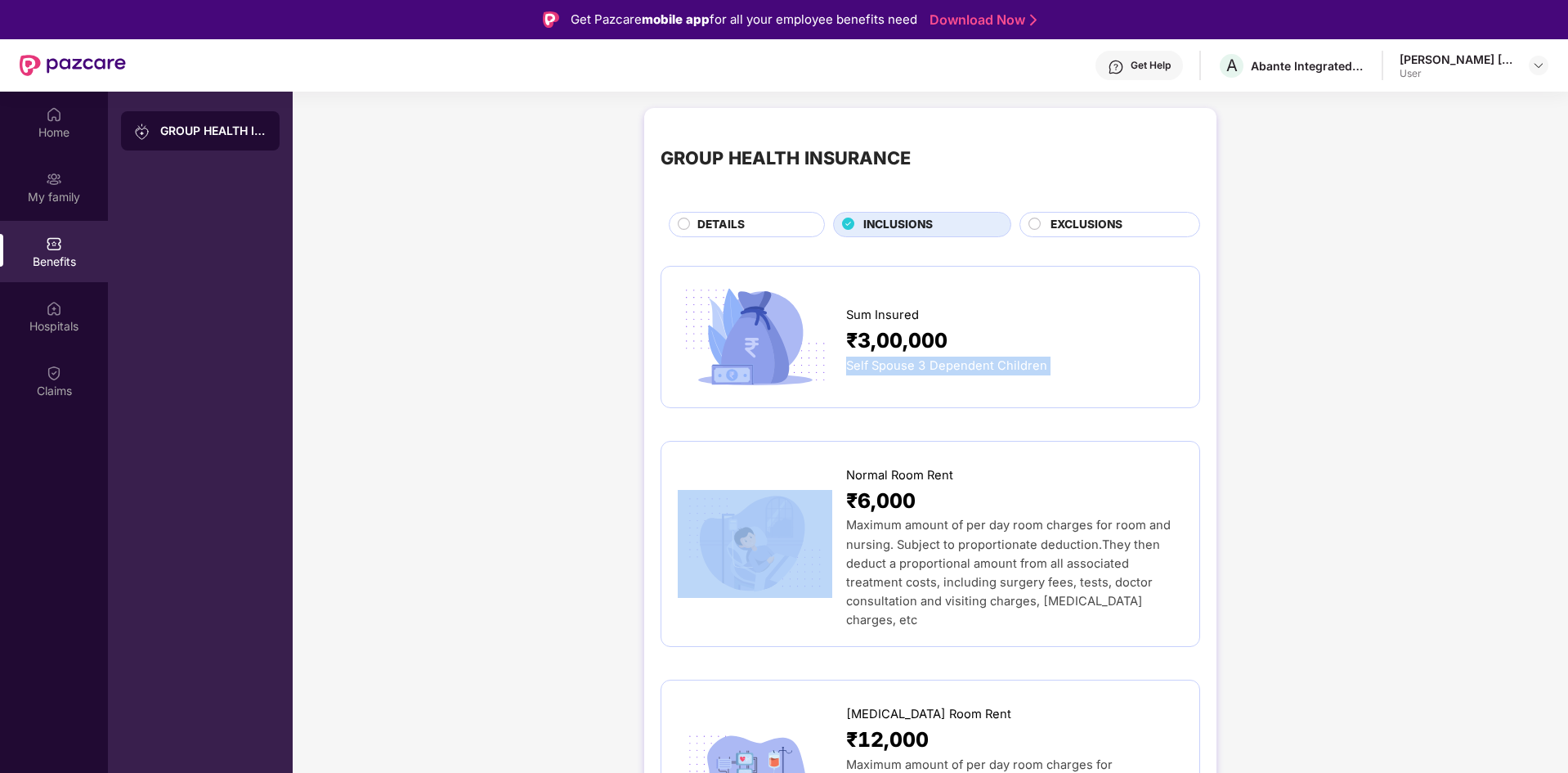
click at [939, 365] on span "Self Spouse 3 Dependent Children" at bounding box center [947, 365] width 201 height 14
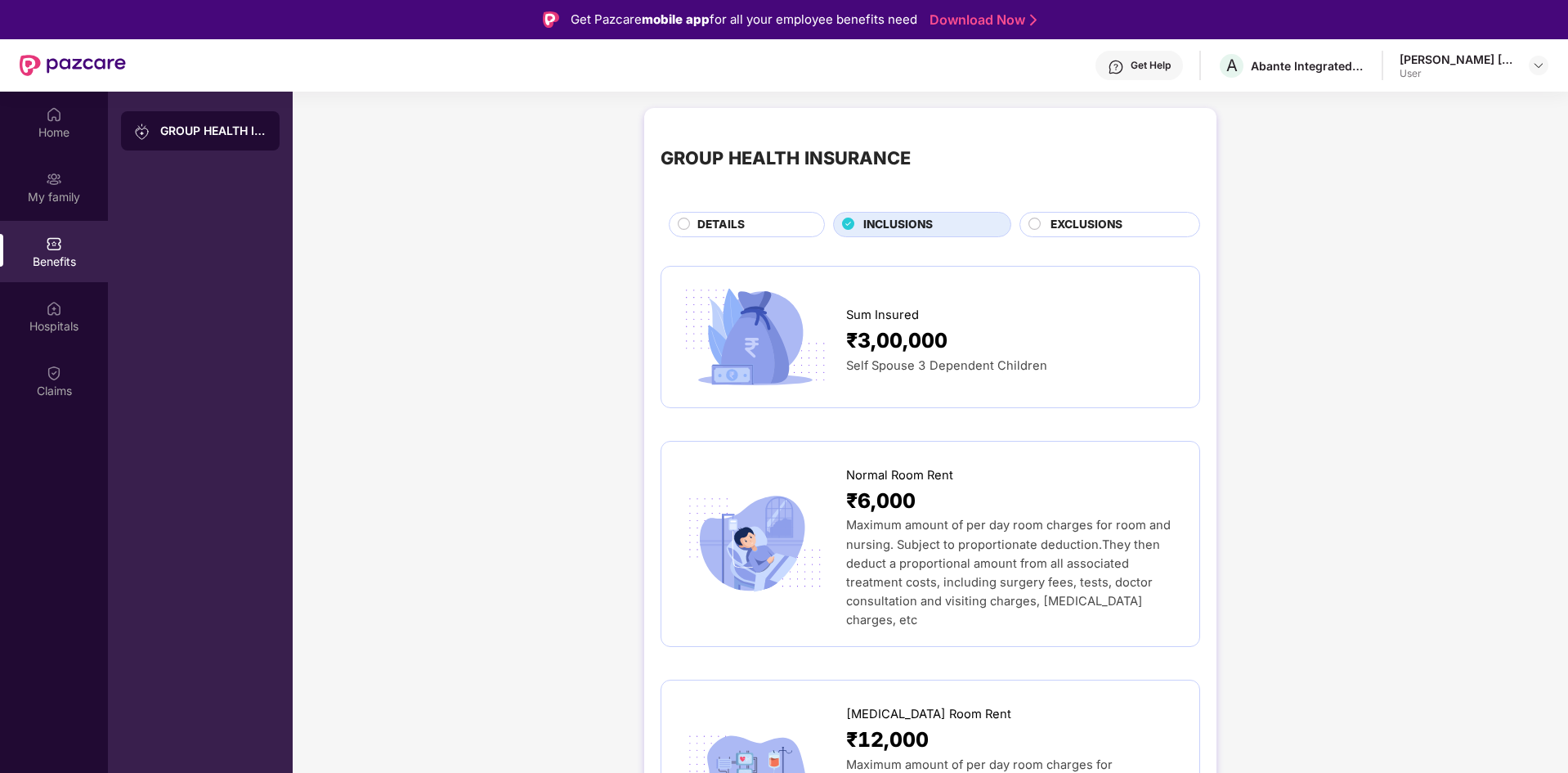
click at [751, 221] on div "DETAILS" at bounding box center [753, 226] width 127 height 20
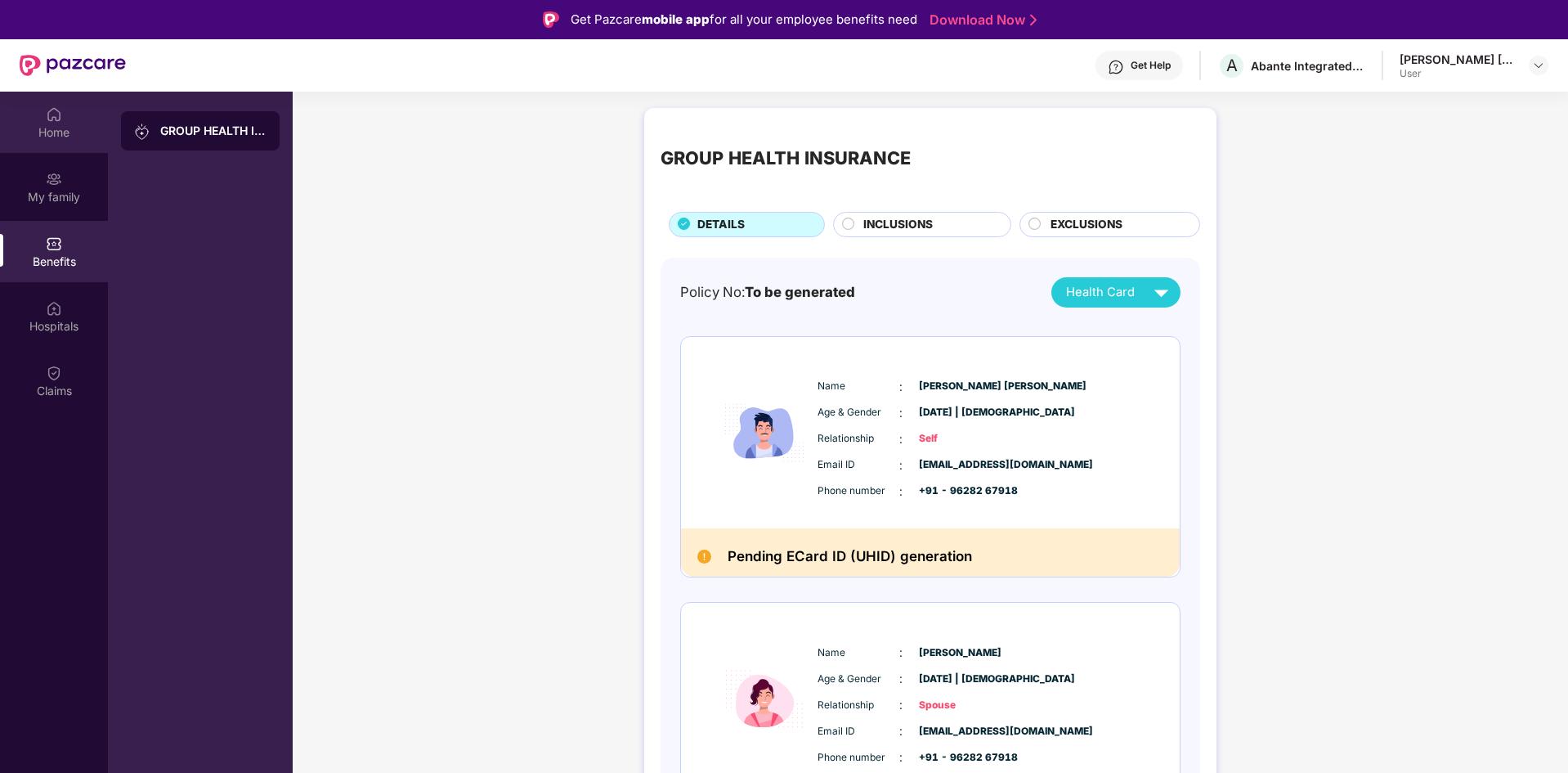
click at [57, 134] on div "Home" at bounding box center [54, 132] width 108 height 16
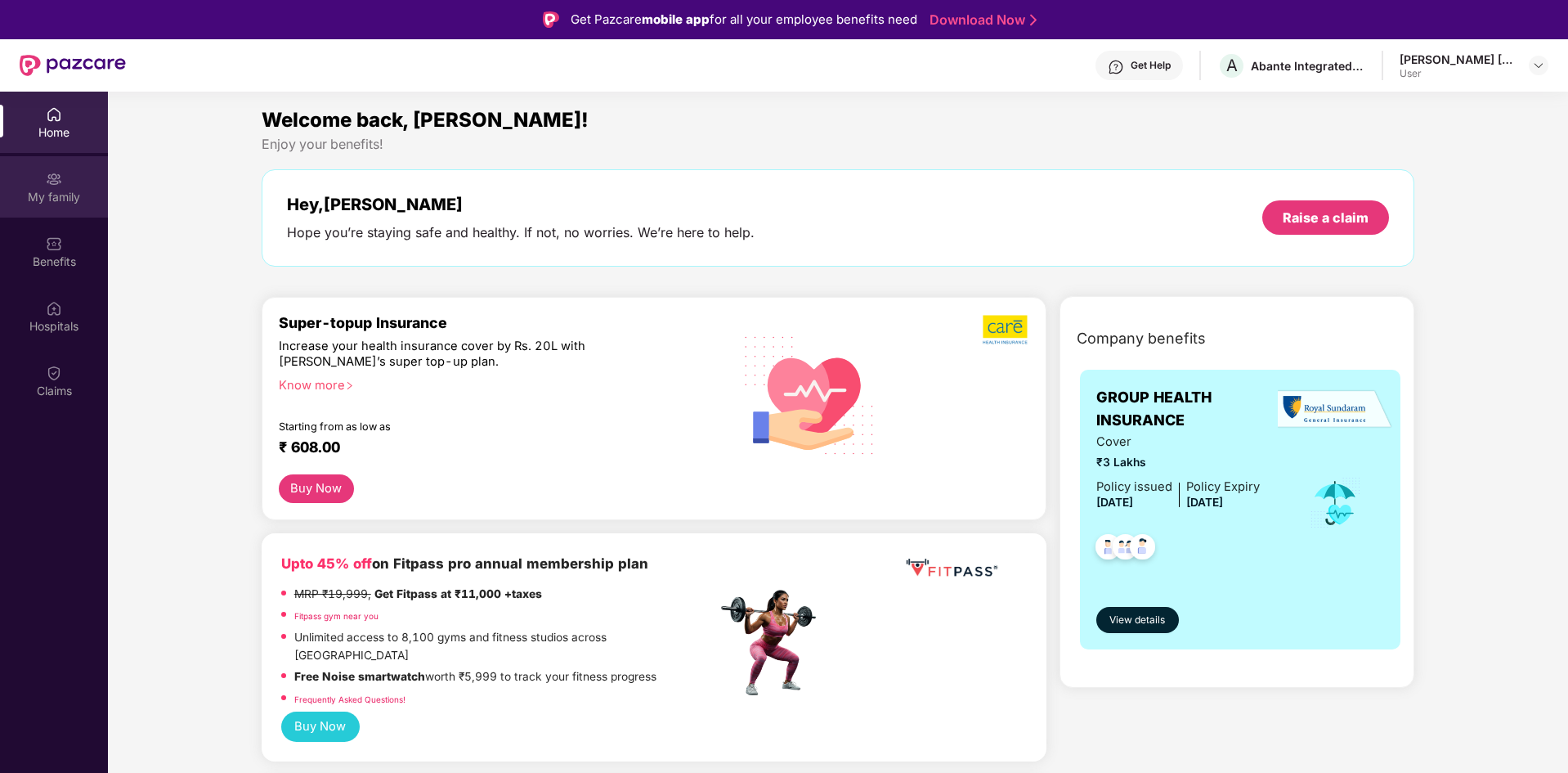
click at [43, 193] on div "My family" at bounding box center [54, 196] width 108 height 16
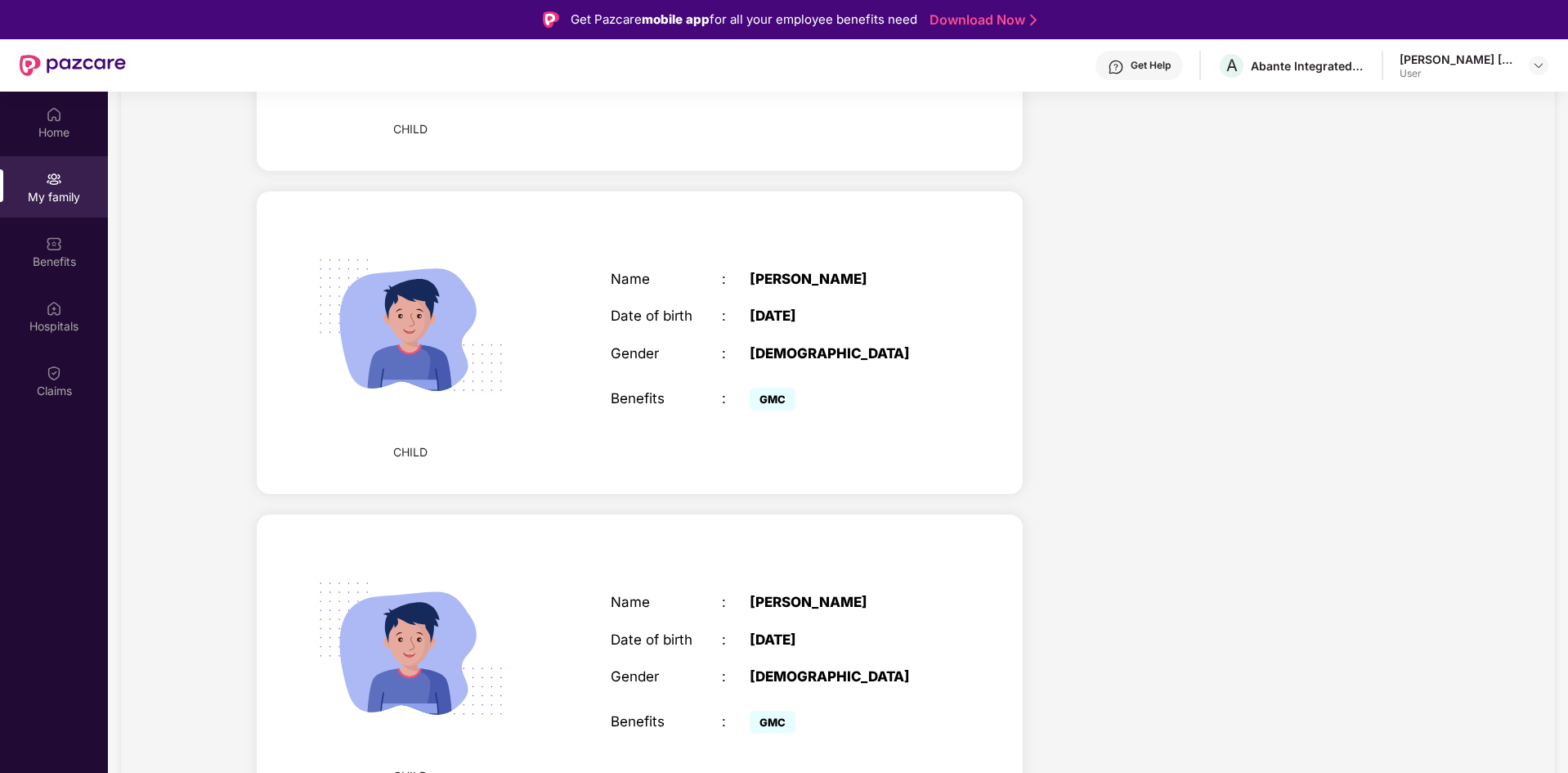
scroll to position [1050, 0]
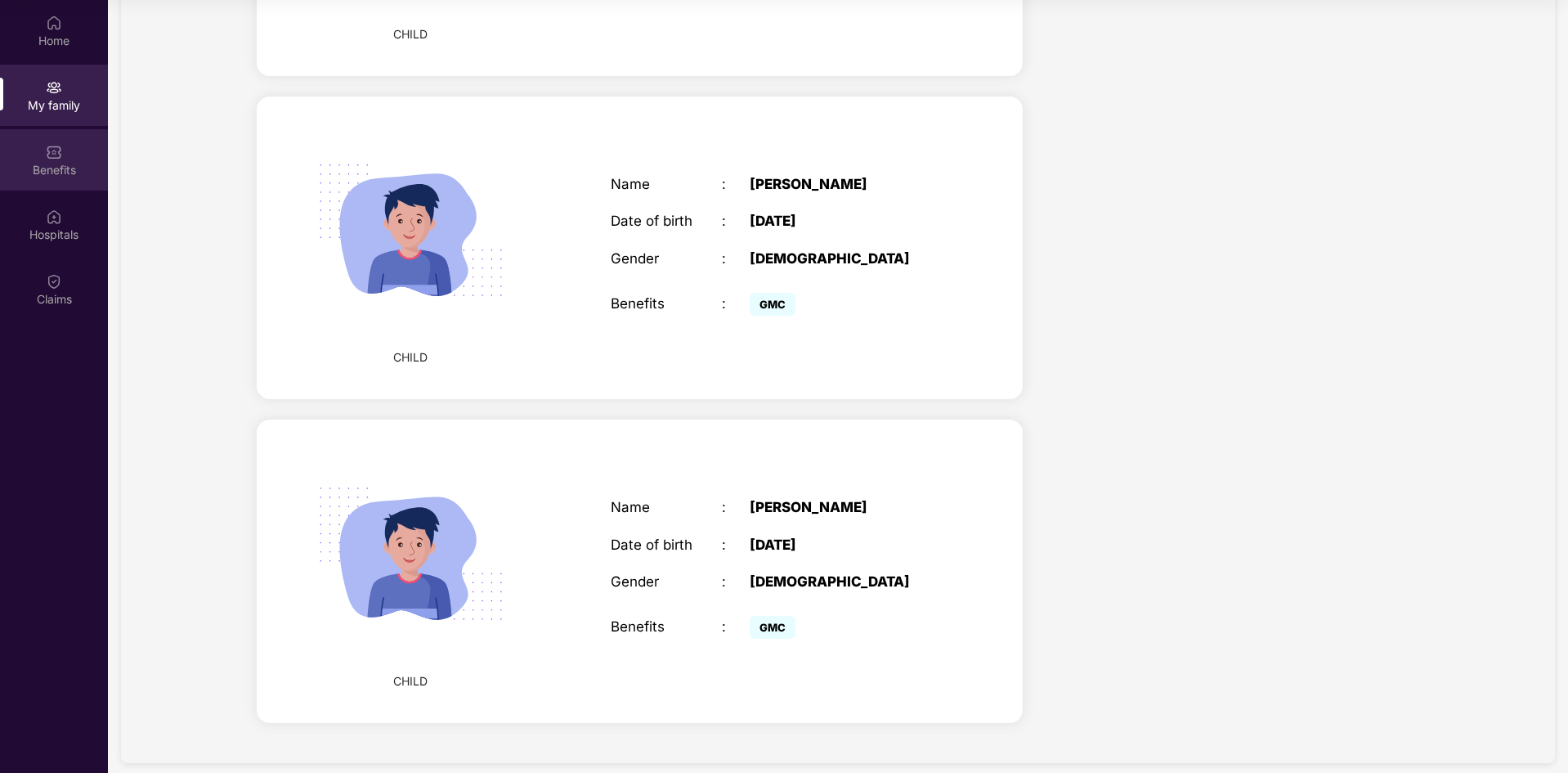
click at [68, 152] on div "Benefits" at bounding box center [54, 160] width 108 height 62
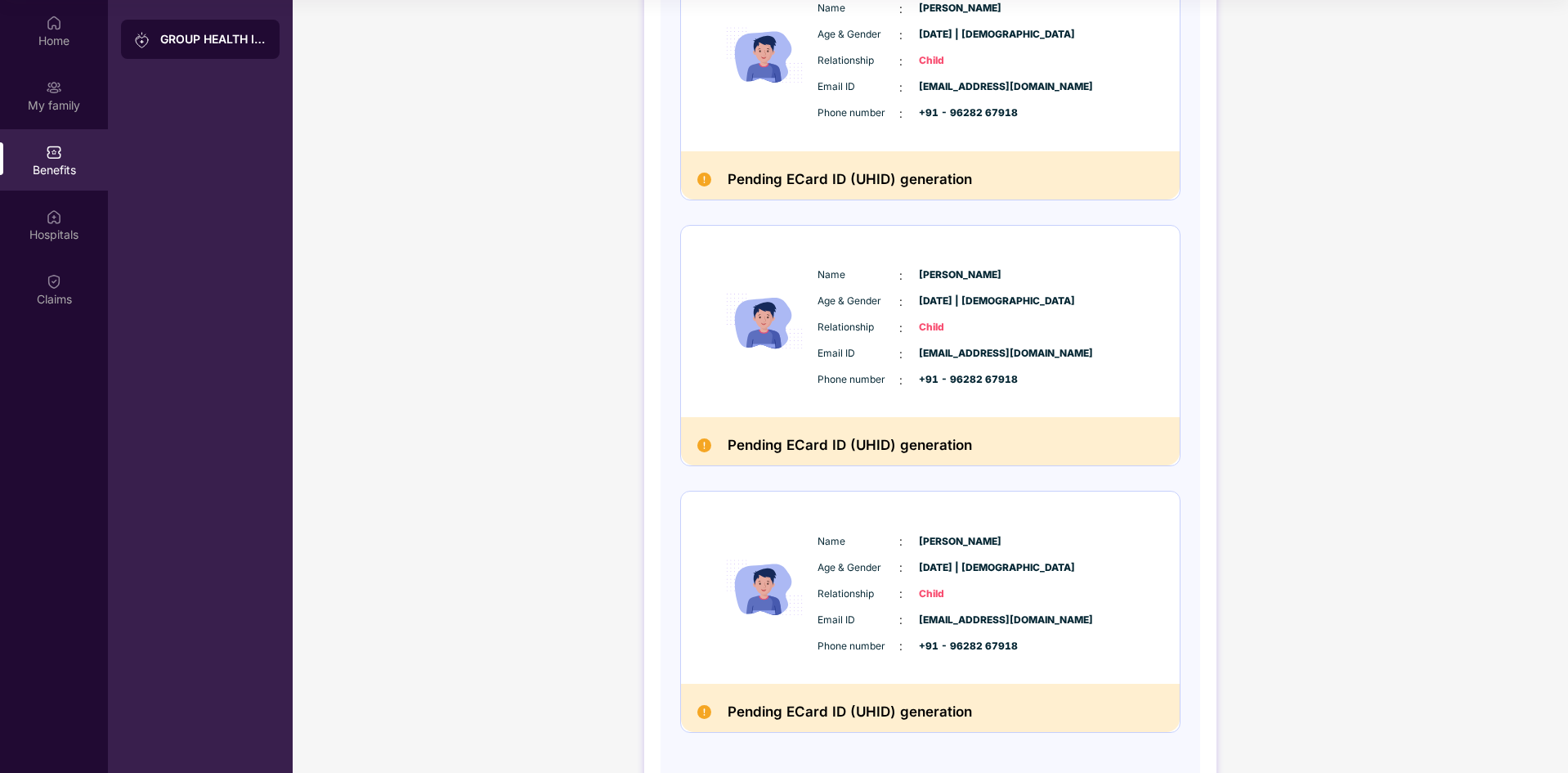
scroll to position [881, 0]
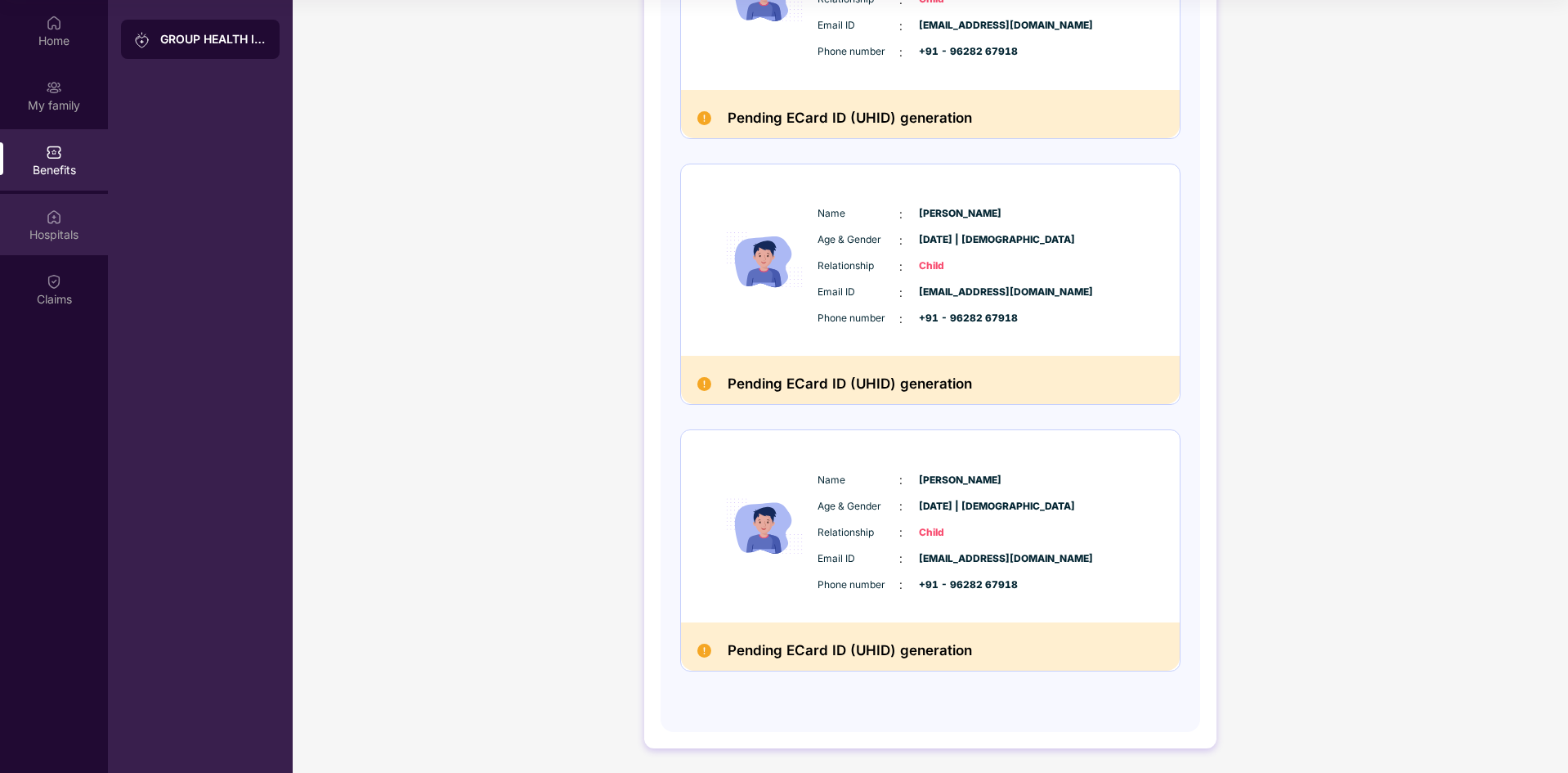
click at [38, 234] on div "Hospitals" at bounding box center [54, 234] width 108 height 16
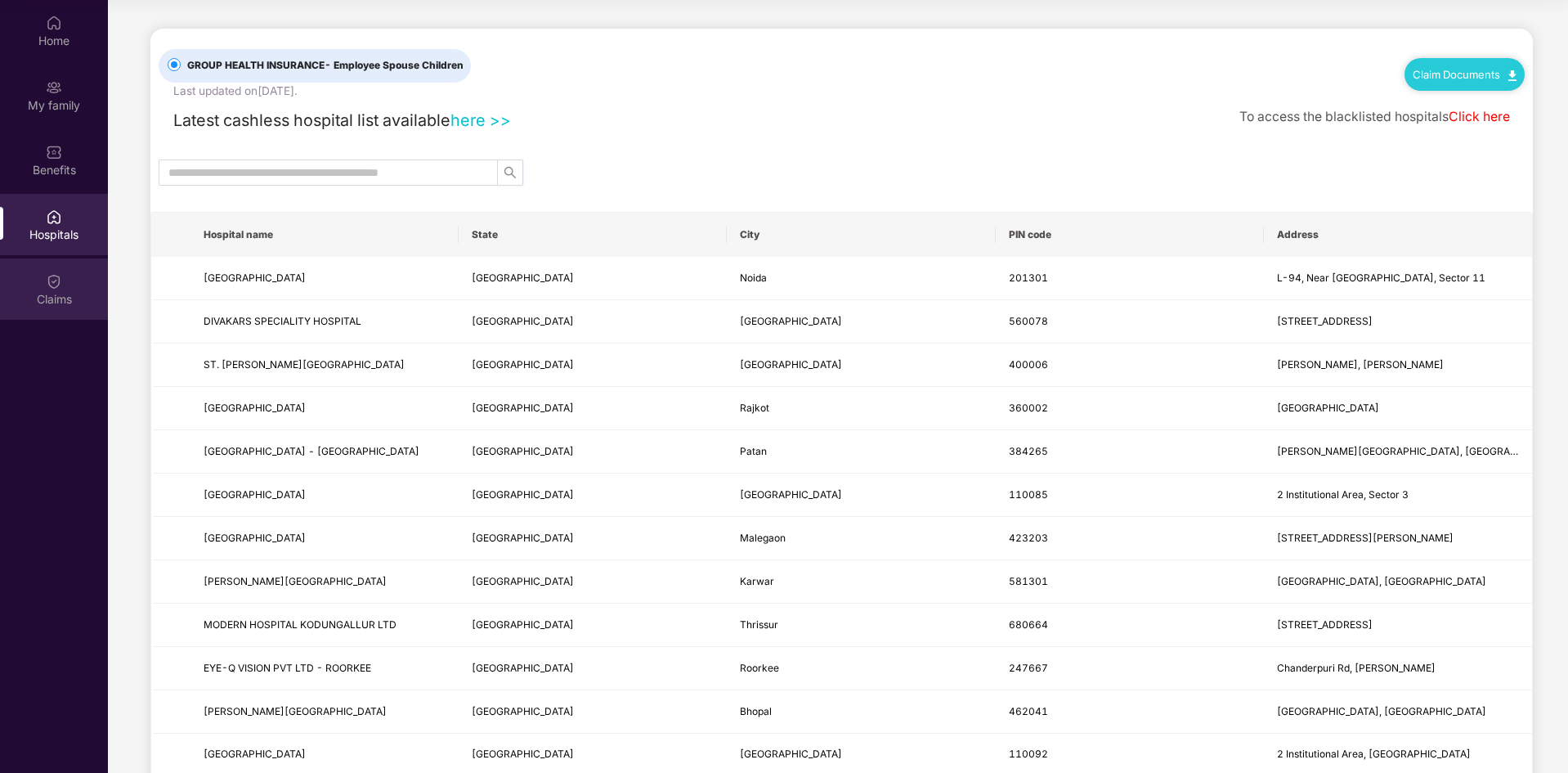
click at [56, 299] on div "Claims" at bounding box center [54, 299] width 108 height 16
